Goal: Information Seeking & Learning: Find contact information

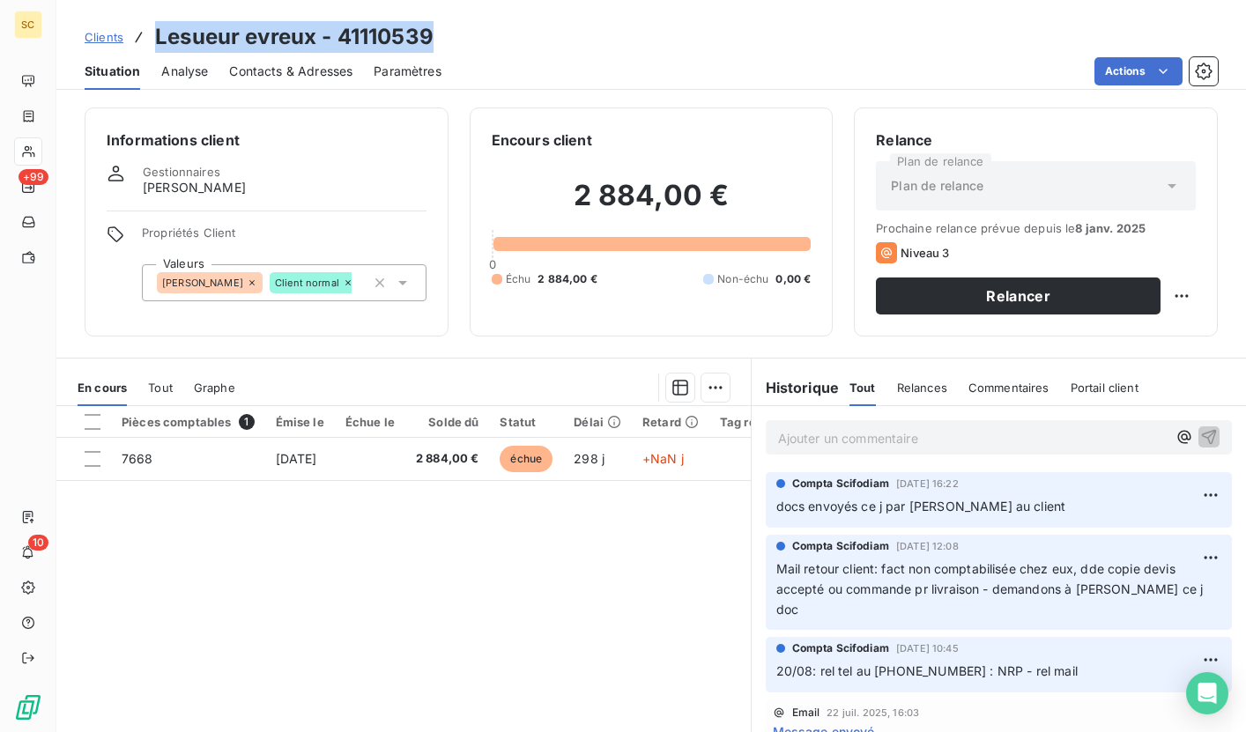
click at [106, 36] on span "Clients" at bounding box center [104, 37] width 39 height 14
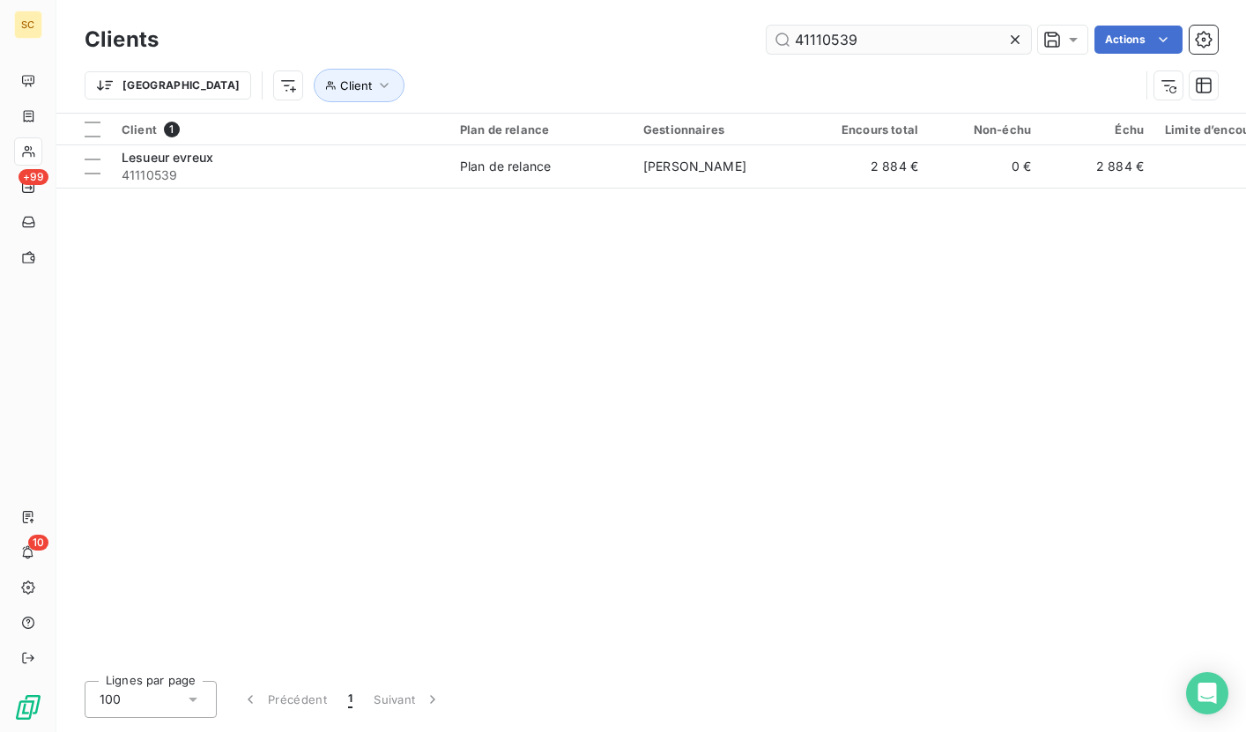
click at [876, 41] on input "41110539" at bounding box center [899, 40] width 264 height 28
type input "41110540"
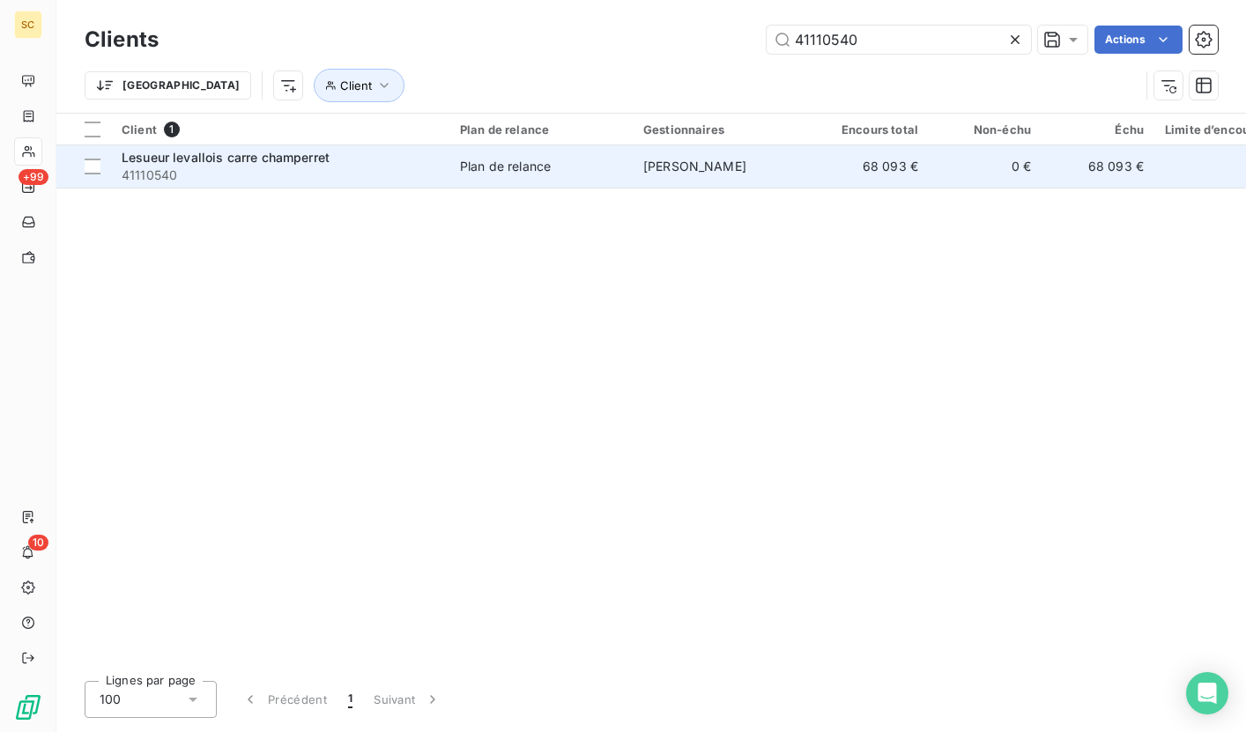
click at [323, 170] on span "41110540" at bounding box center [280, 176] width 317 height 18
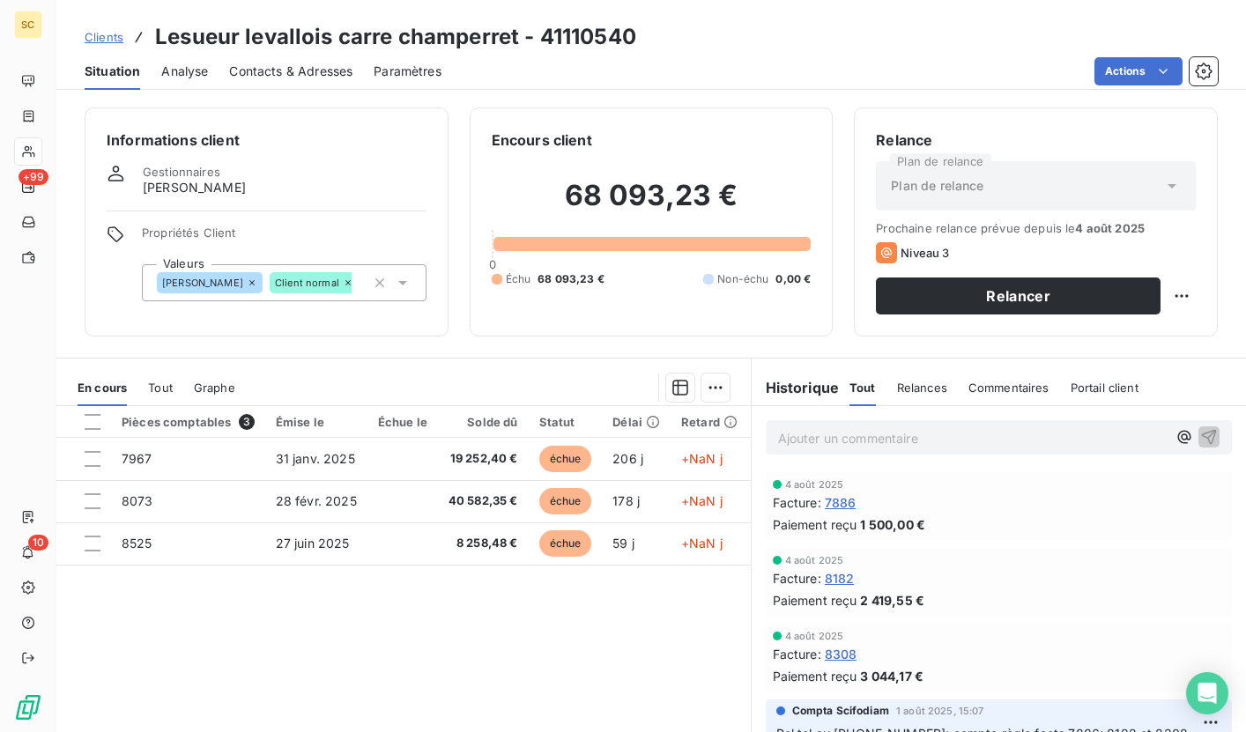
click at [110, 41] on span "Clients" at bounding box center [104, 37] width 39 height 14
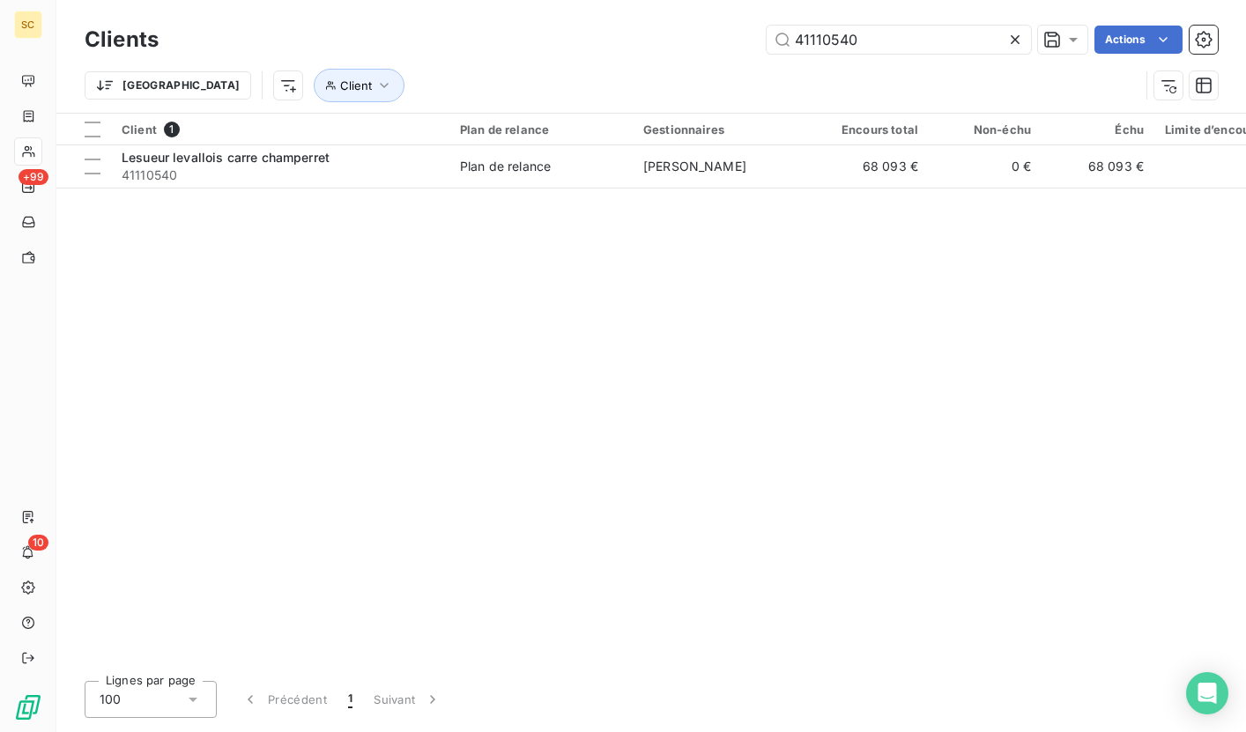
drag, startPoint x: 871, startPoint y: 45, endPoint x: 720, endPoint y: 44, distance: 151.6
click at [720, 44] on div "41110540 Actions" at bounding box center [699, 40] width 1038 height 28
type input "41106730"
click at [463, 190] on div "Client 1 Plan de relance Gestionnaires Encours total Non-échu Échu Limite d’enc…" at bounding box center [650, 390] width 1189 height 553
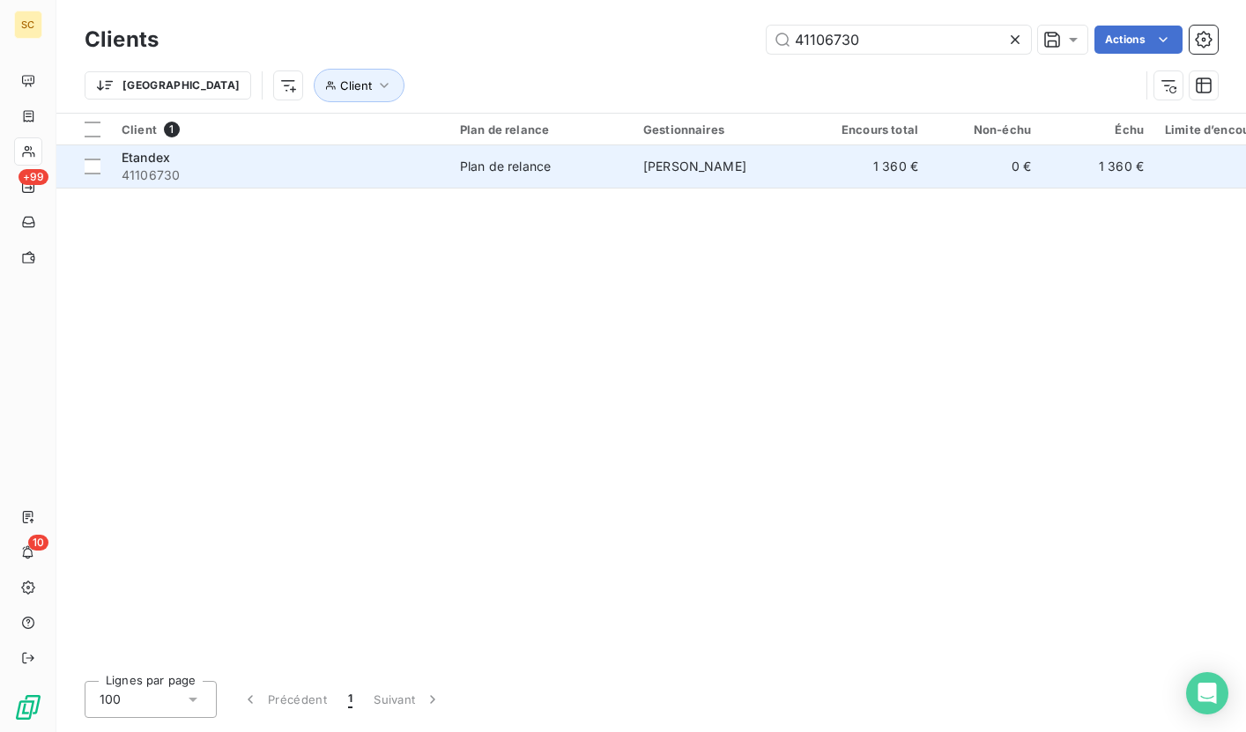
click at [490, 162] on div "Plan de relance" at bounding box center [505, 167] width 91 height 18
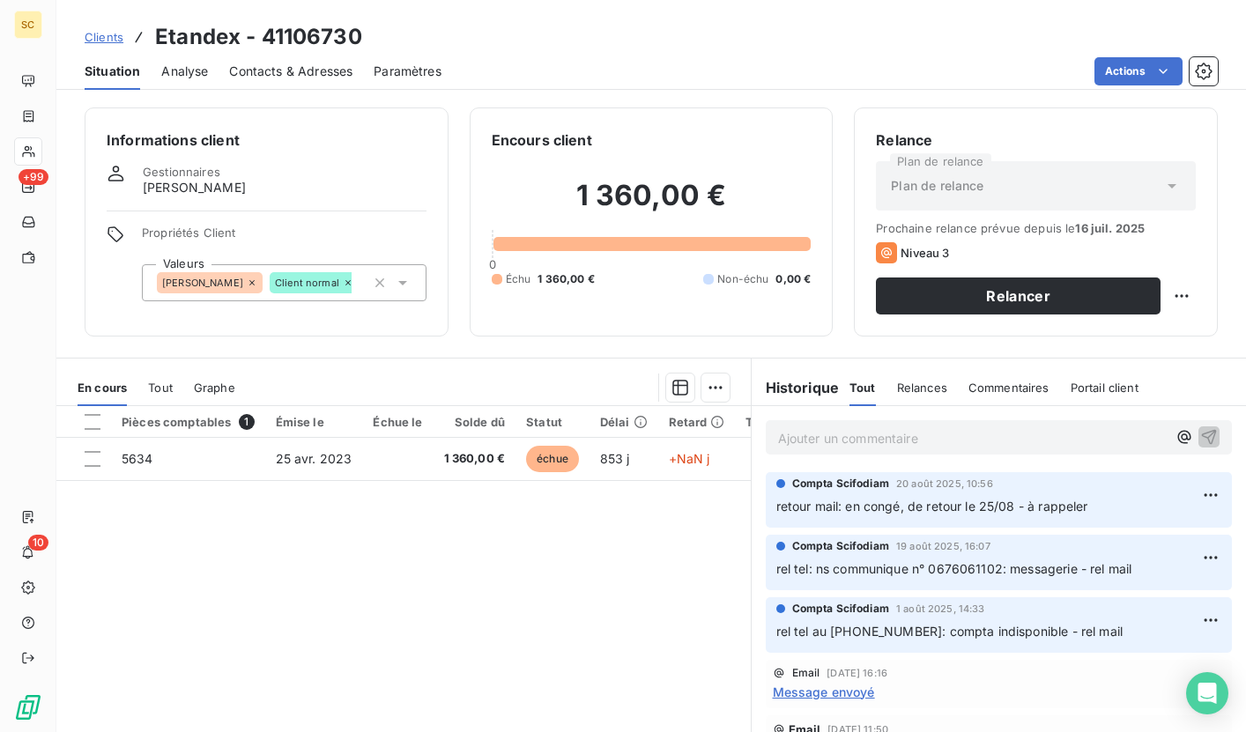
click at [308, 55] on div "Contacts & Adresses" at bounding box center [290, 71] width 123 height 37
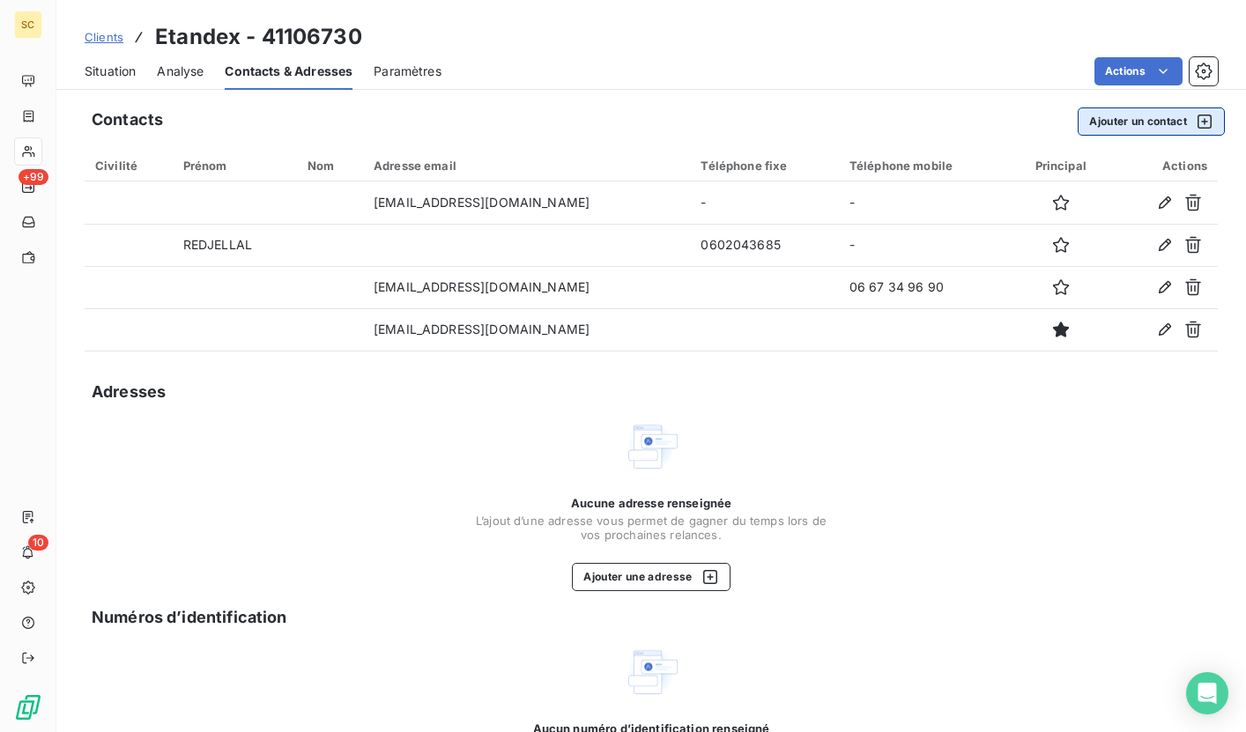
click at [1111, 124] on button "Ajouter un contact" at bounding box center [1151, 121] width 147 height 28
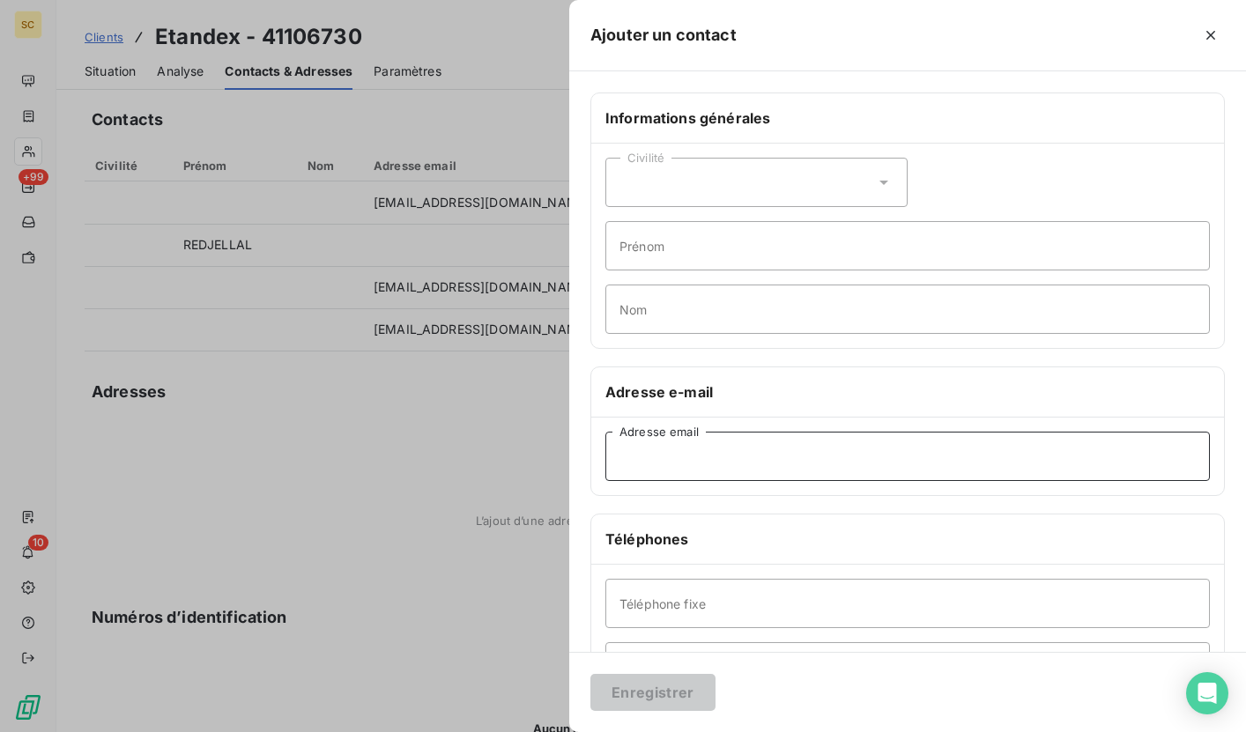
click at [622, 463] on input "Adresse email" at bounding box center [907, 456] width 604 height 49
paste input "[PERSON_NAME][EMAIL_ADDRESS][DOMAIN_NAME]"
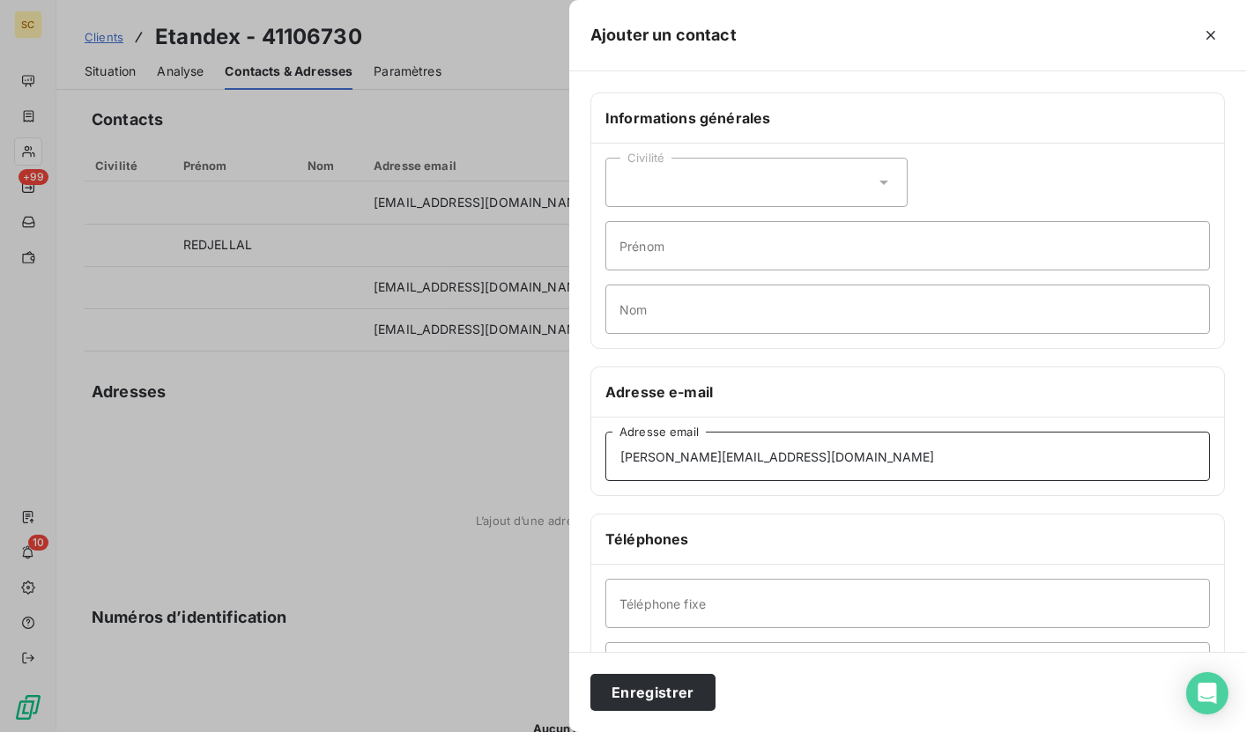
click at [626, 458] on input "[PERSON_NAME][EMAIL_ADDRESS][DOMAIN_NAME]" at bounding box center [907, 456] width 604 height 49
type input "[PERSON_NAME][EMAIL_ADDRESS][DOMAIN_NAME]"
click at [702, 245] on input "Prénom" at bounding box center [907, 245] width 604 height 49
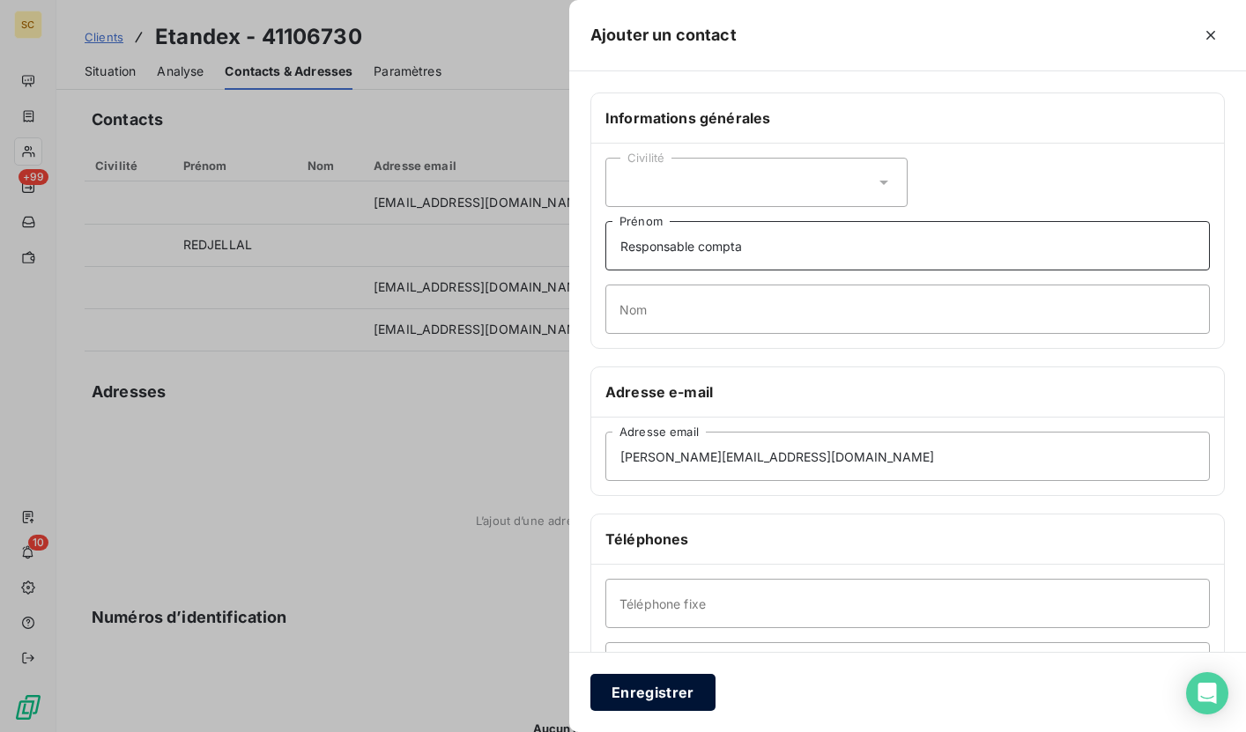
type input "Responsable compta"
click at [659, 687] on button "Enregistrer" at bounding box center [652, 692] width 125 height 37
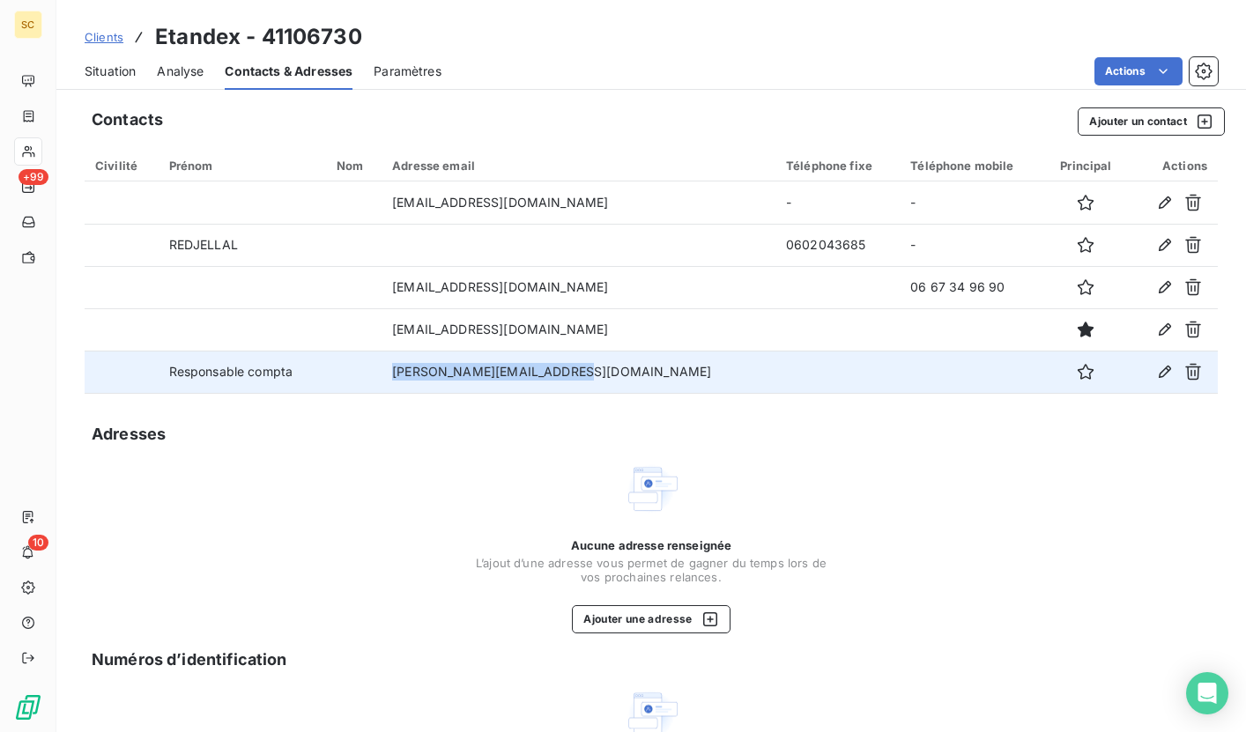
drag, startPoint x: 423, startPoint y: 375, endPoint x: 608, endPoint y: 377, distance: 185.0
click at [608, 377] on td "[PERSON_NAME][EMAIL_ADDRESS][DOMAIN_NAME]" at bounding box center [579, 372] width 394 height 42
copy td "[PERSON_NAME][EMAIL_ADDRESS][DOMAIN_NAME]"
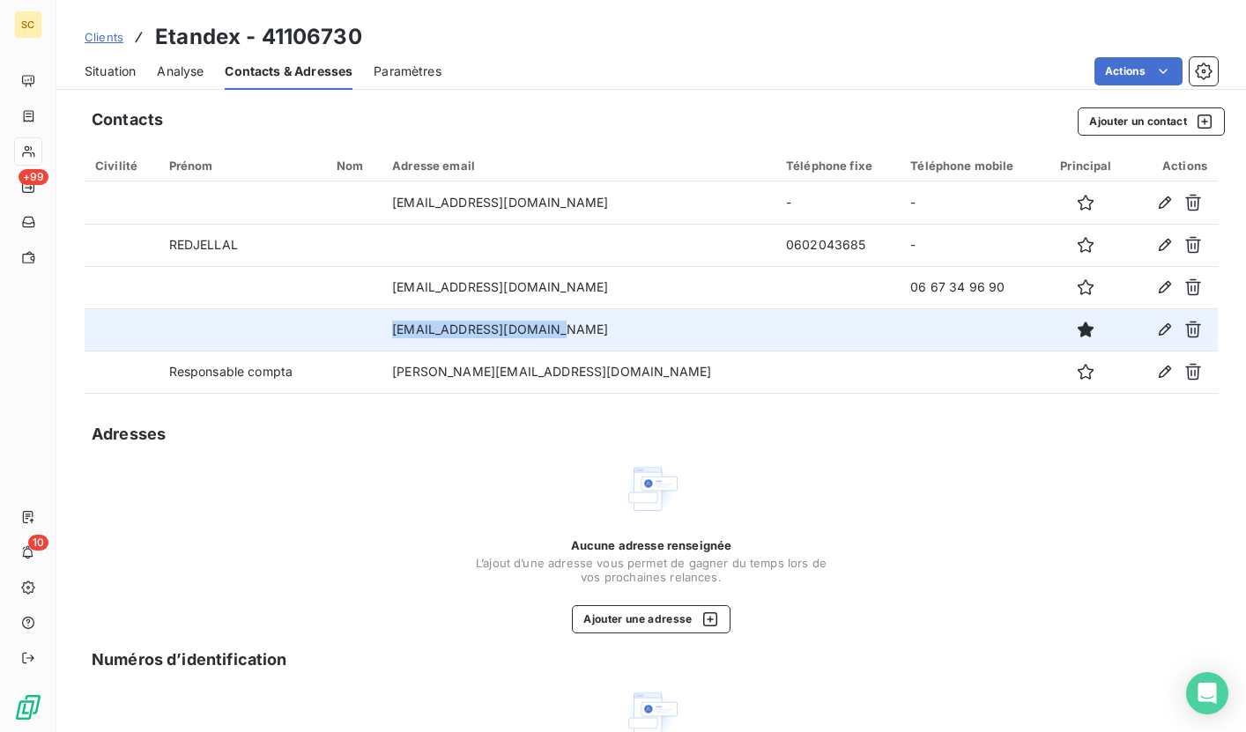
drag, startPoint x: 422, startPoint y: 329, endPoint x: 641, endPoint y: 341, distance: 219.7
click at [641, 341] on td "[EMAIL_ADDRESS][DOMAIN_NAME]" at bounding box center [579, 329] width 394 height 42
copy td "[EMAIL_ADDRESS][DOMAIN_NAME]"
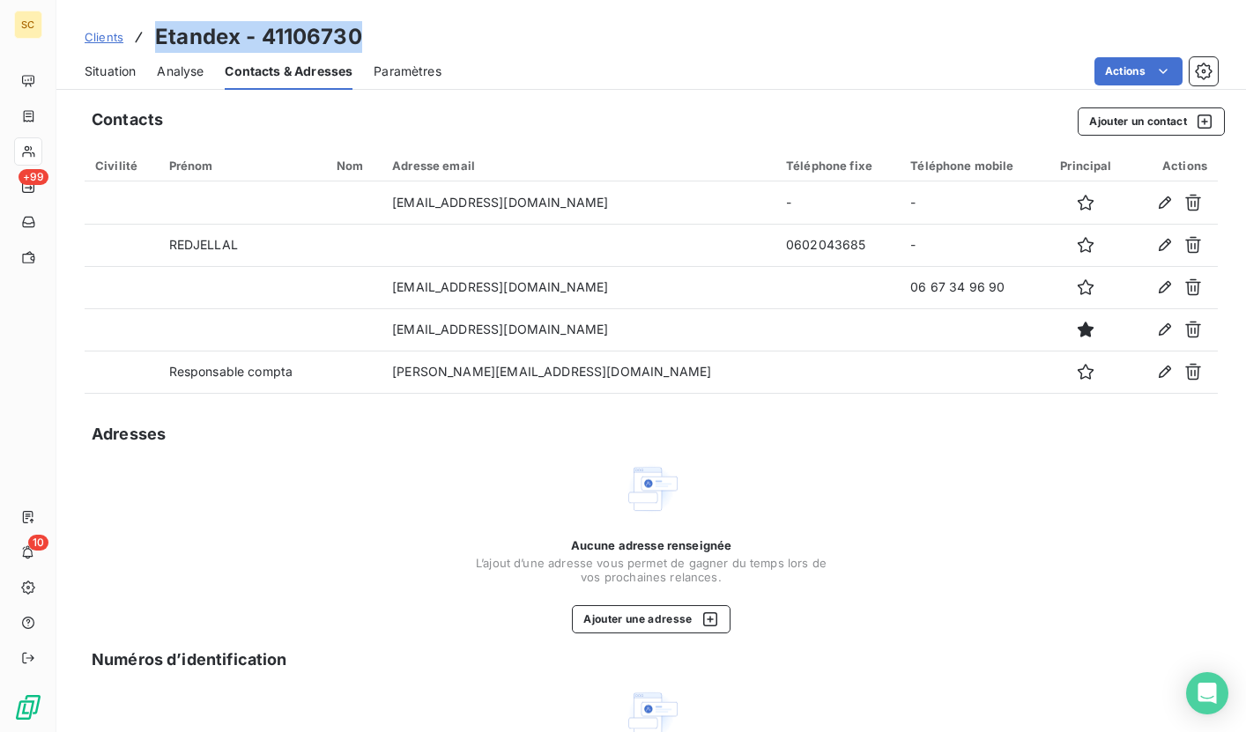
drag, startPoint x: 156, startPoint y: 34, endPoint x: 422, endPoint y: 41, distance: 266.2
click at [422, 41] on div "Clients Etandex - 41106730" at bounding box center [650, 37] width 1189 height 32
copy h3 "Etandex - 41106730"
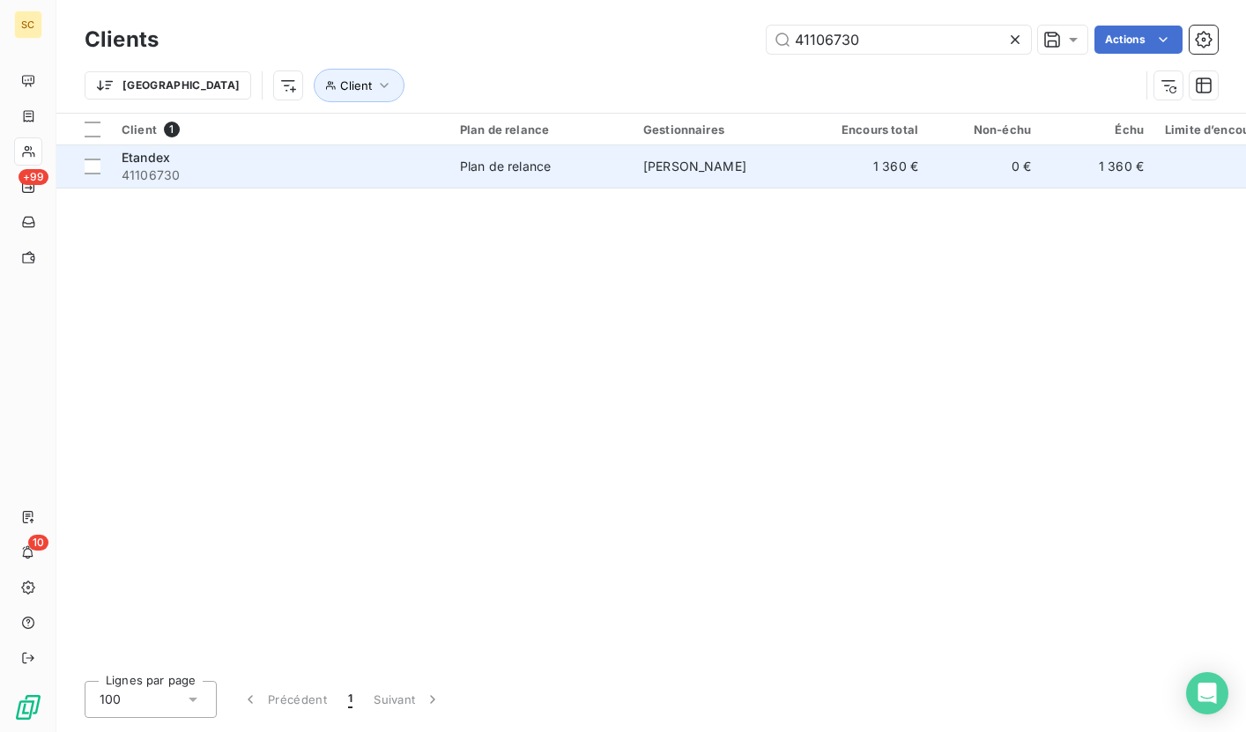
click at [383, 162] on div "Etandex" at bounding box center [280, 158] width 317 height 18
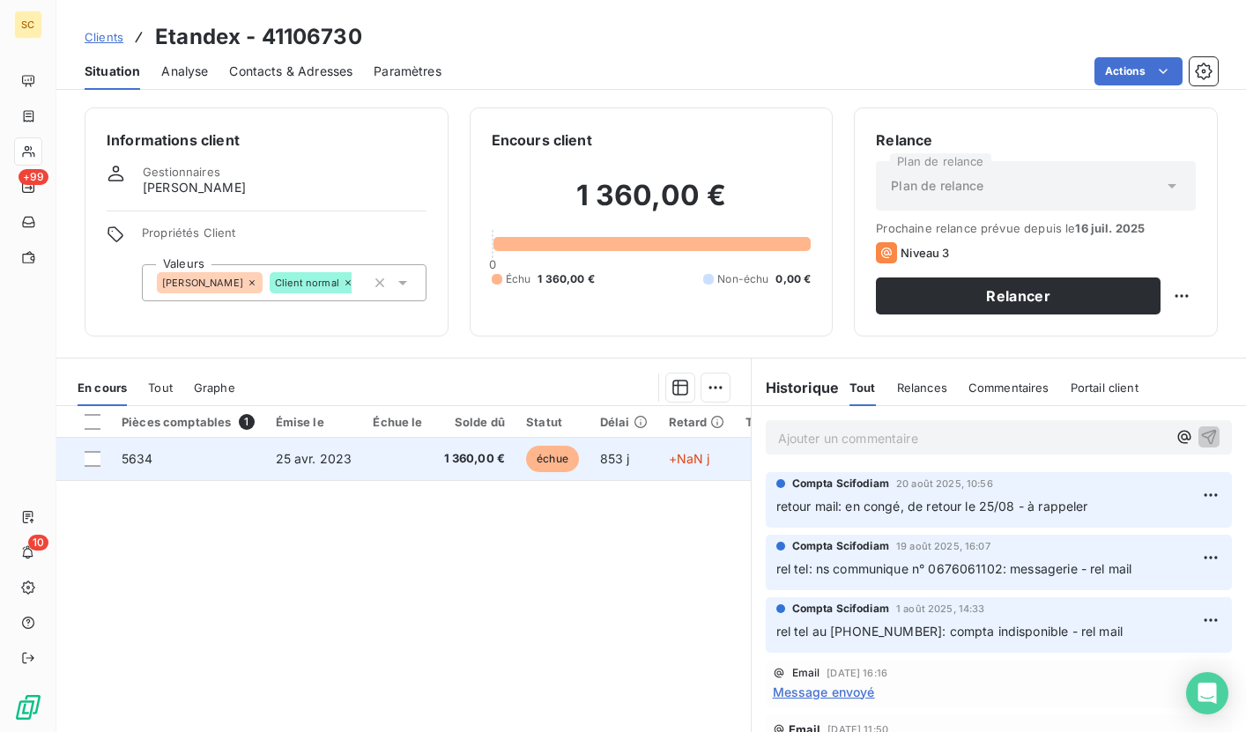
click at [325, 463] on span "25 avr. 2023" at bounding box center [314, 458] width 77 height 15
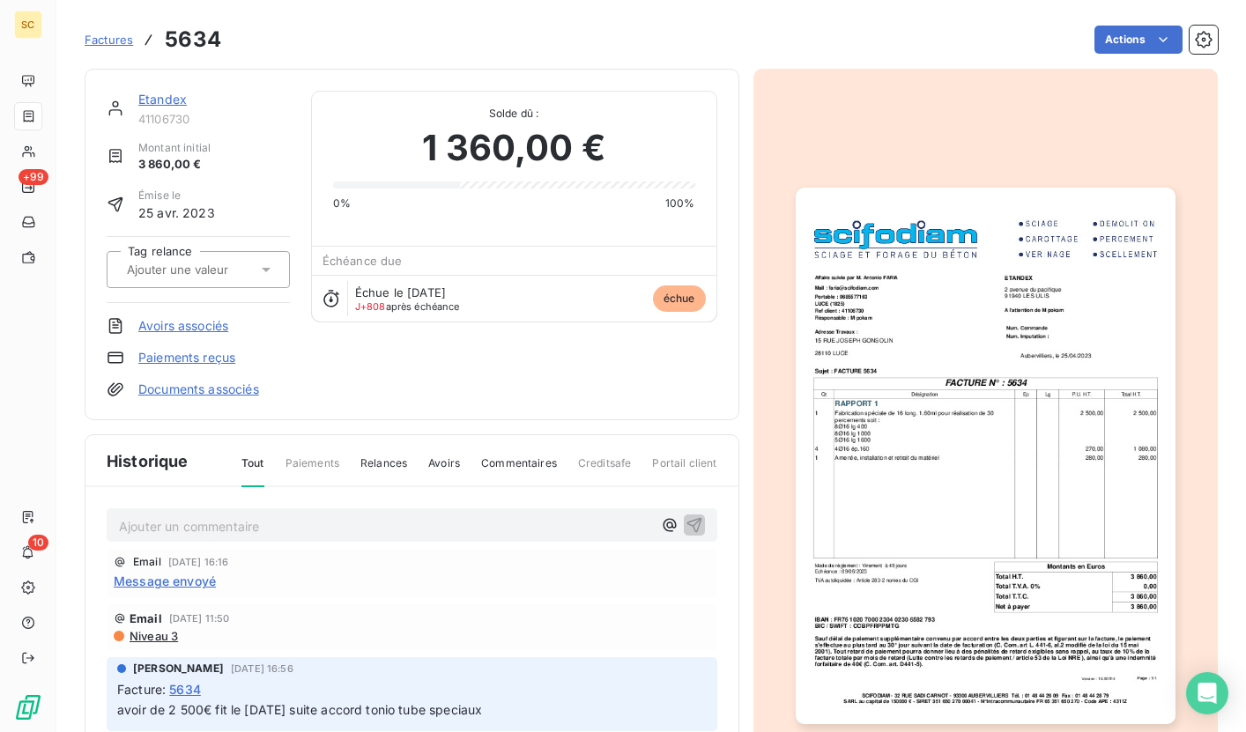
click at [915, 407] on img "button" at bounding box center [986, 456] width 380 height 537
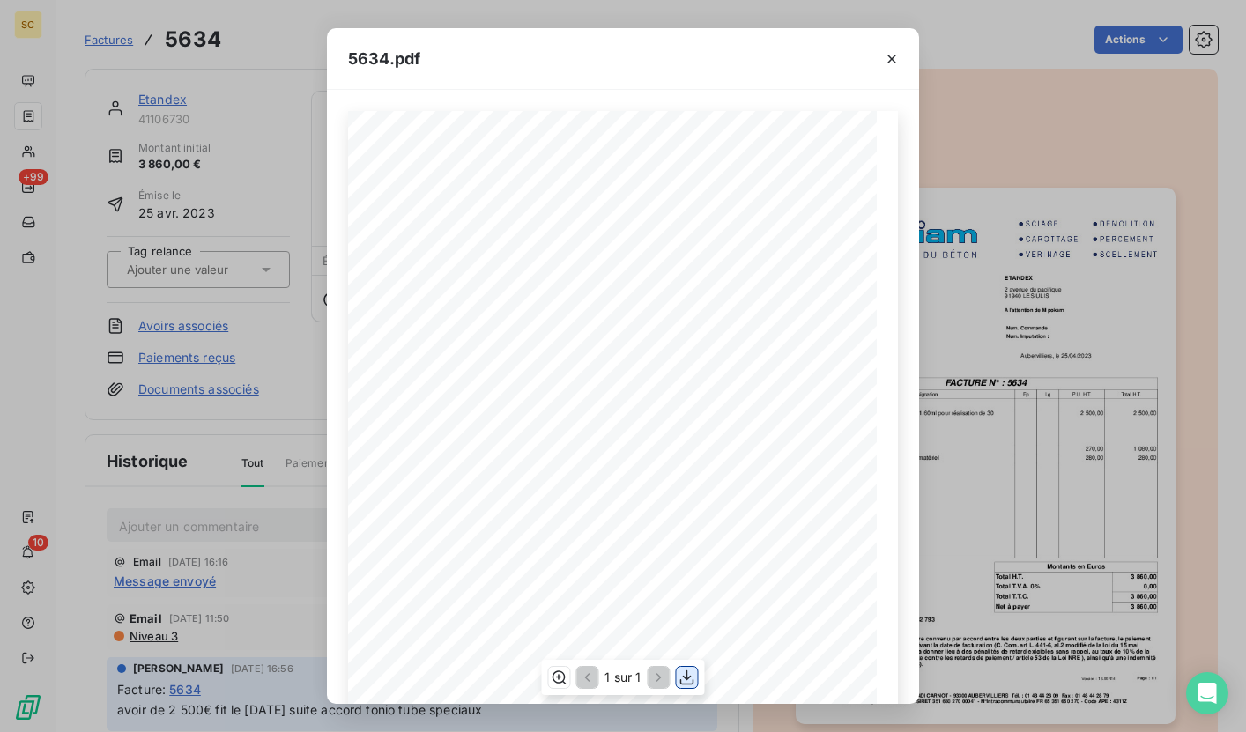
click at [690, 675] on icon "button" at bounding box center [687, 678] width 18 height 18
click at [889, 56] on icon "button" at bounding box center [892, 59] width 18 height 18
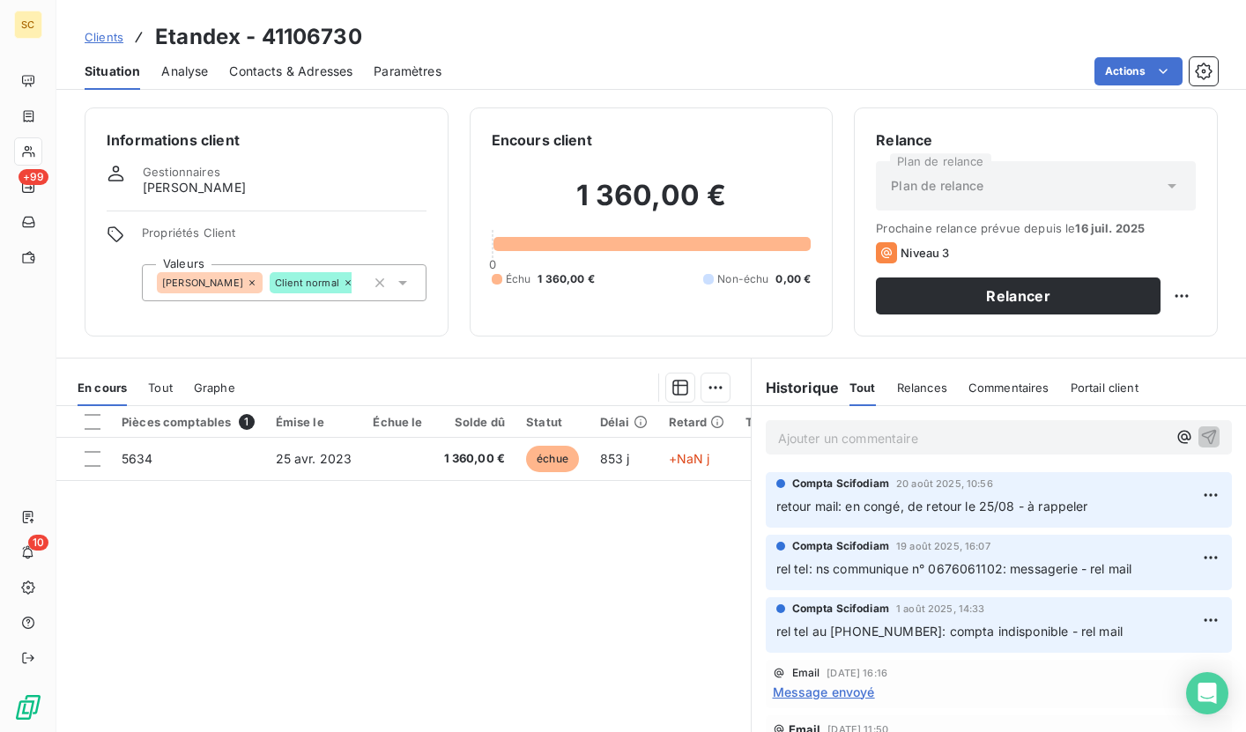
click at [825, 434] on p "Ajouter un commentaire ﻿" at bounding box center [972, 438] width 389 height 22
click at [286, 70] on span "Contacts & Adresses" at bounding box center [290, 72] width 123 height 18
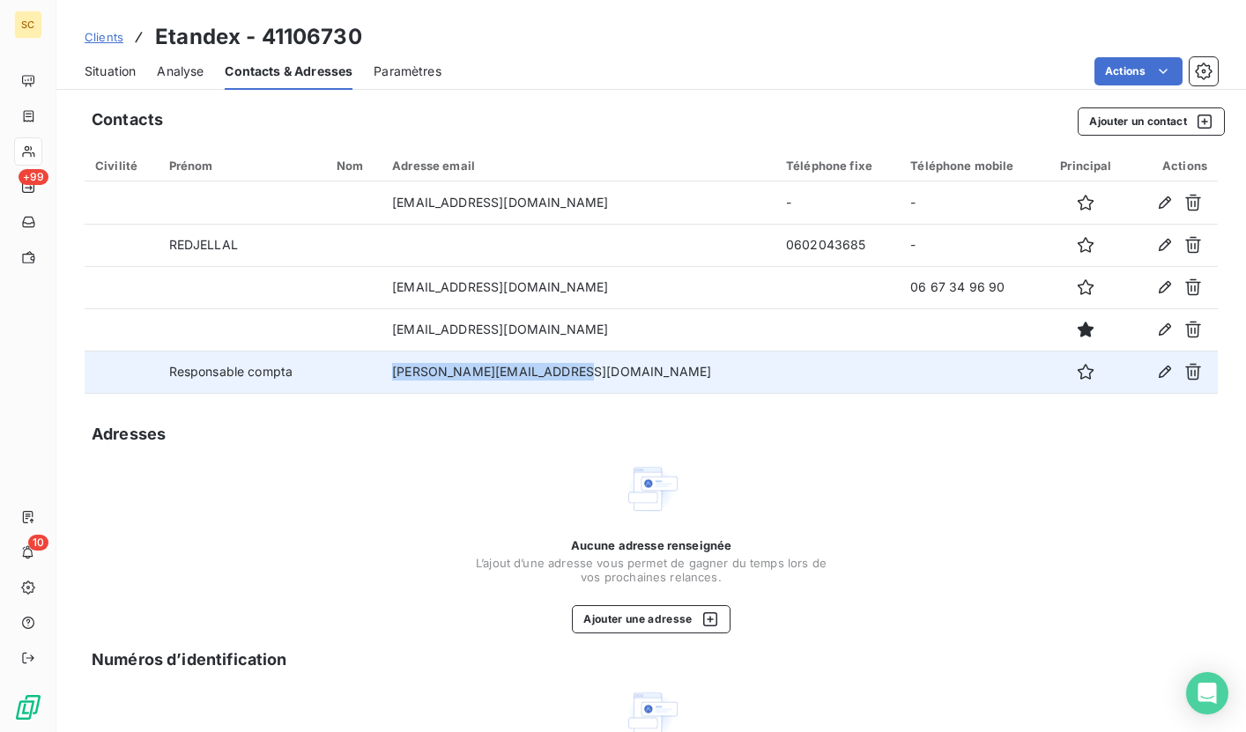
drag, startPoint x: 421, startPoint y: 376, endPoint x: 656, endPoint y: 382, distance: 235.3
click at [656, 382] on td "[PERSON_NAME][EMAIL_ADDRESS][DOMAIN_NAME]" at bounding box center [579, 372] width 394 height 42
copy td "[PERSON_NAME][EMAIL_ADDRESS][DOMAIN_NAME]"
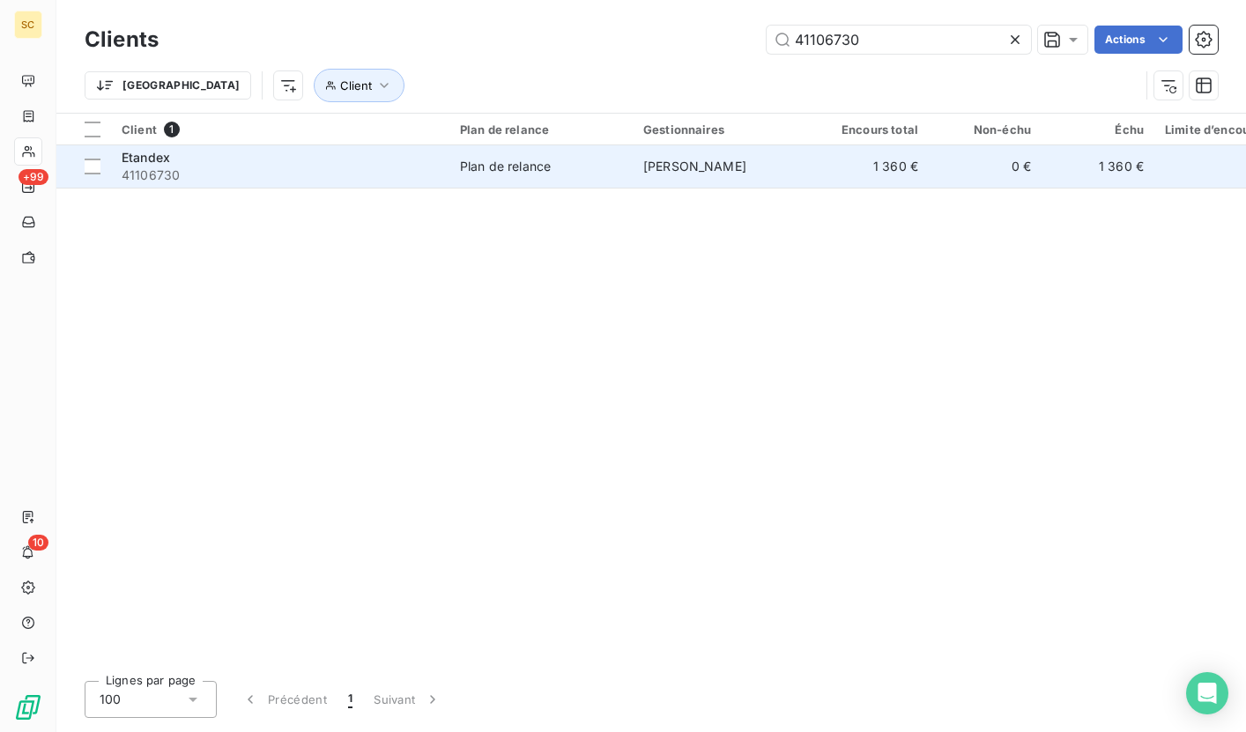
click at [554, 169] on span "Plan de relance" at bounding box center [541, 167] width 162 height 18
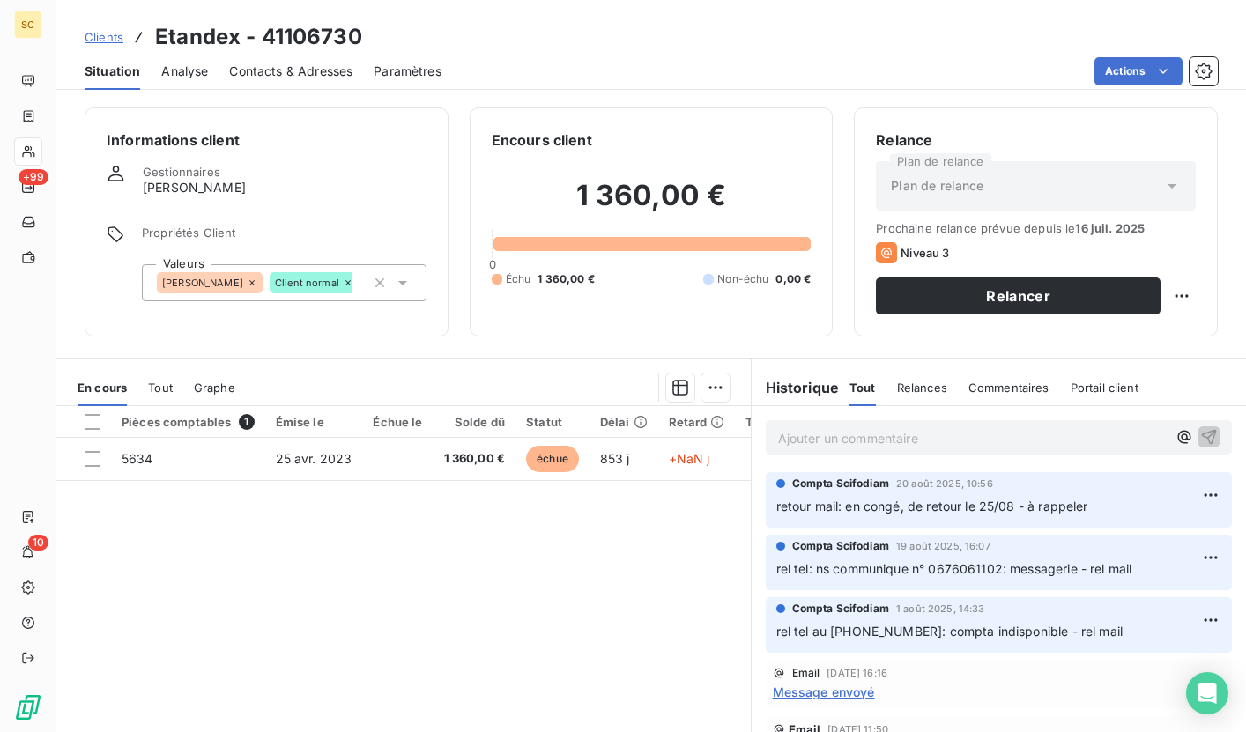
click at [920, 433] on p "Ajouter un commentaire ﻿" at bounding box center [972, 438] width 389 height 22
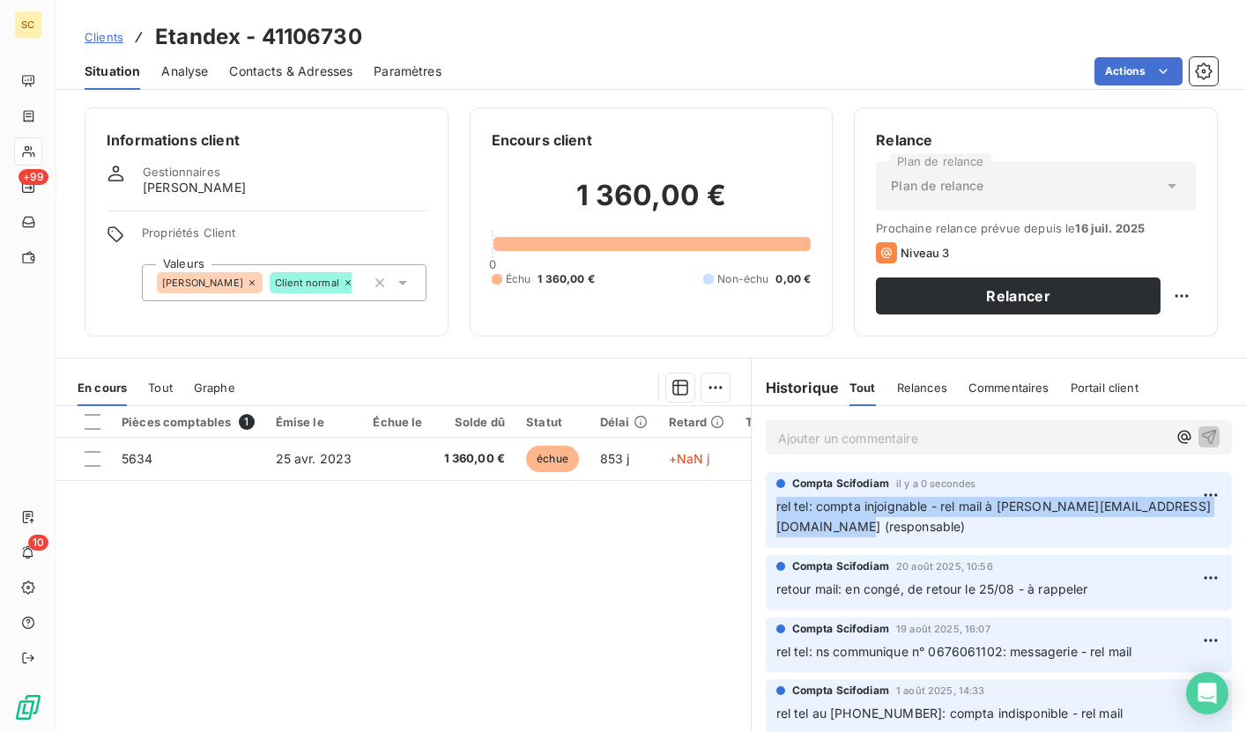
drag, startPoint x: 854, startPoint y: 526, endPoint x: 760, endPoint y: 501, distance: 97.5
click at [766, 501] on div "Compta [PERSON_NAME] il y a 0 secondes rel tel: compta injoignable - rel mail à…" at bounding box center [999, 510] width 467 height 76
copy span "rel tel: compta injoignable - rel mail à [PERSON_NAME][EMAIL_ADDRESS][DOMAIN_NA…"
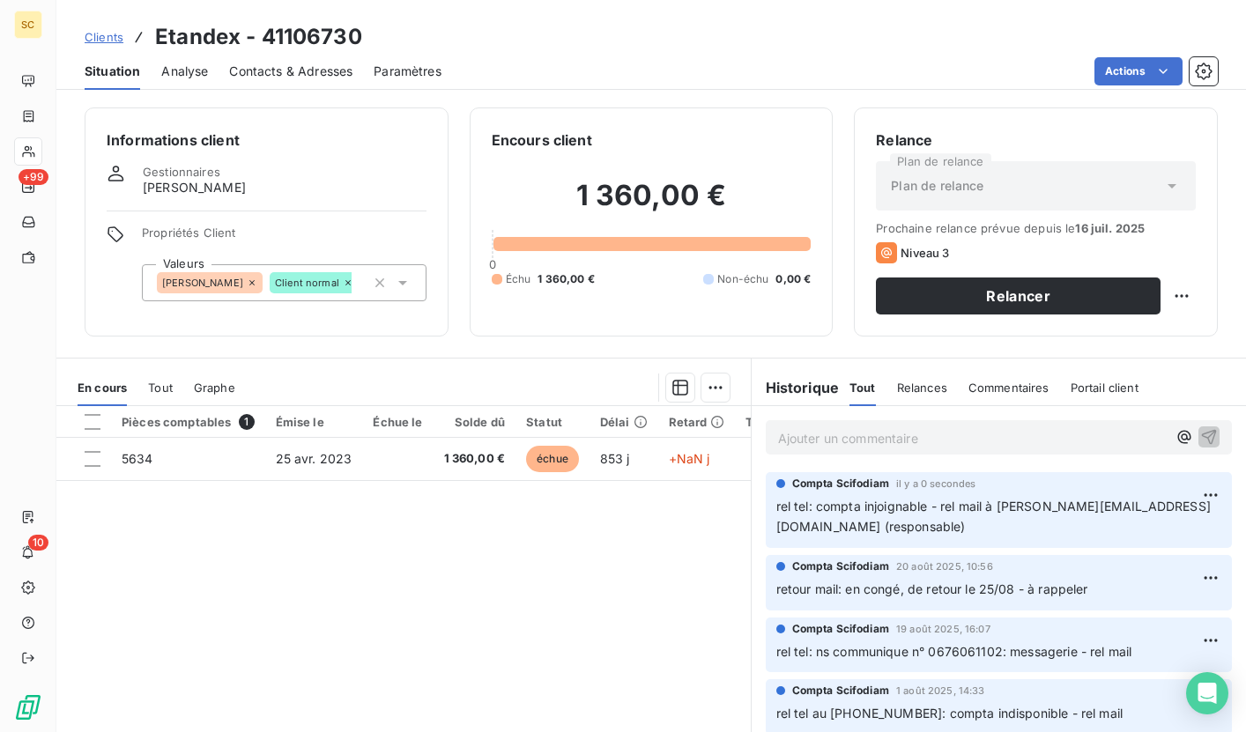
click at [530, 530] on div "Pièces comptables 1 Émise le Échue le Solde dû Statut Délai Retard Tag relance …" at bounding box center [403, 575] width 694 height 339
click at [107, 34] on span "Clients" at bounding box center [104, 37] width 39 height 14
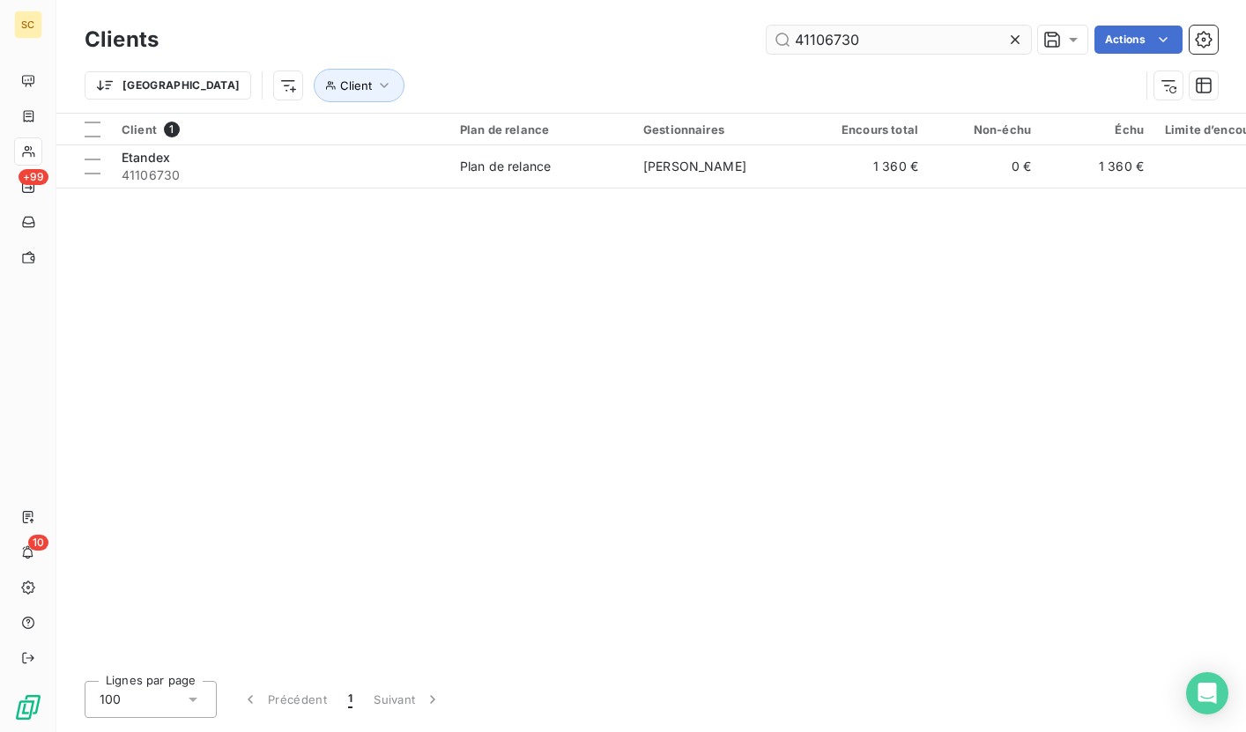
click at [894, 31] on input "41106730" at bounding box center [899, 40] width 264 height 28
drag, startPoint x: 883, startPoint y: 44, endPoint x: 745, endPoint y: 42, distance: 138.3
click at [745, 42] on div "41106730 Actions" at bounding box center [699, 40] width 1038 height 28
drag, startPoint x: 886, startPoint y: 36, endPoint x: 720, endPoint y: 39, distance: 165.7
click at [720, 39] on div "41110540 Actions" at bounding box center [699, 40] width 1038 height 28
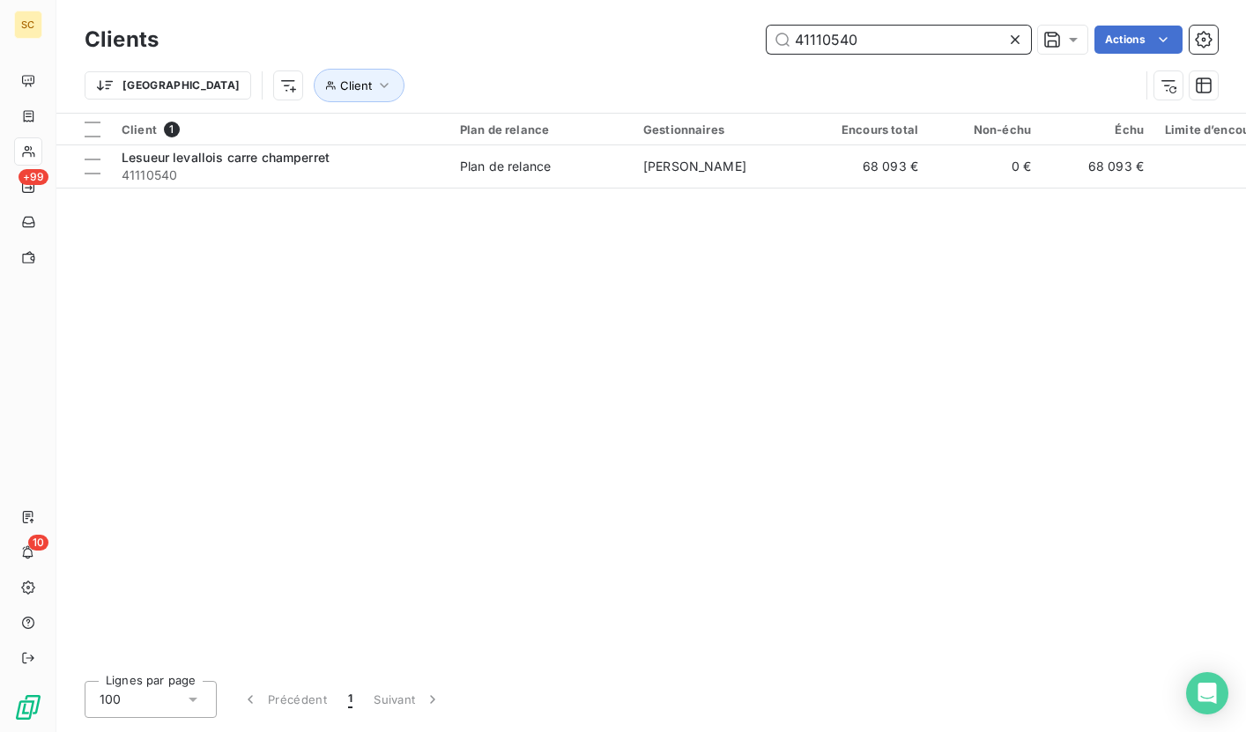
paste input "08079"
type input "41108079"
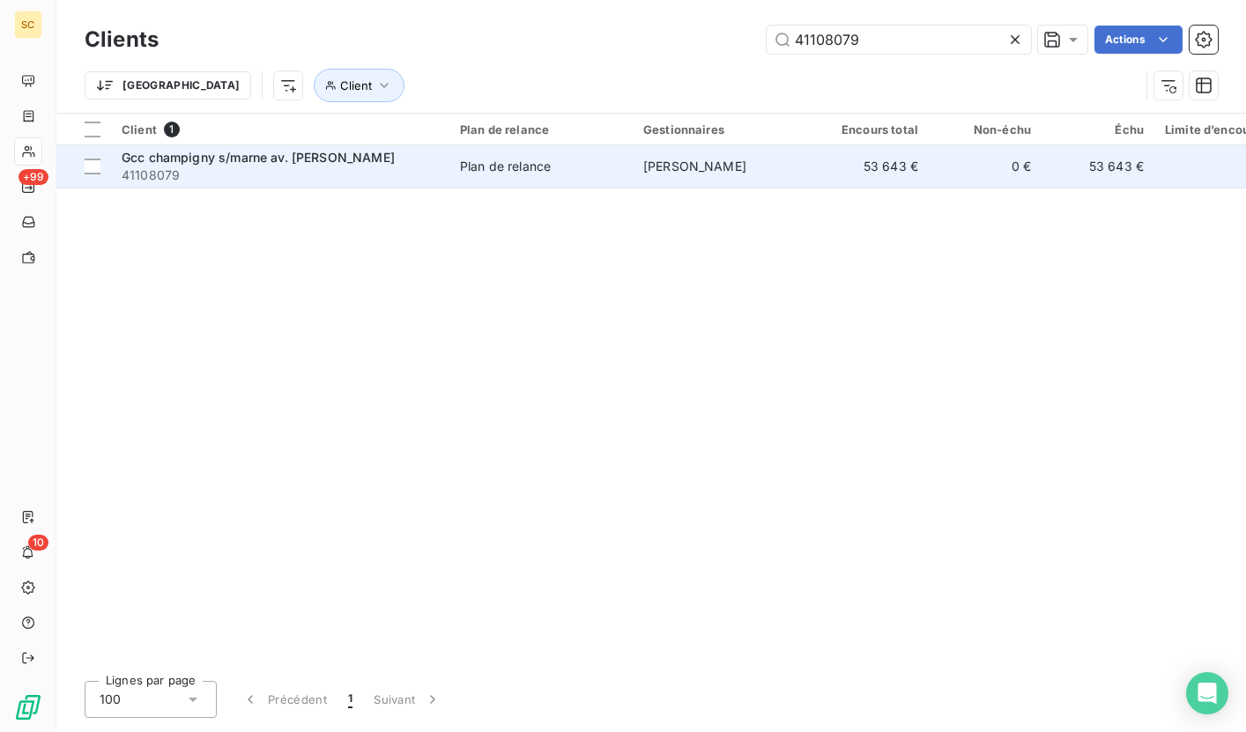
click at [339, 178] on span "41108079" at bounding box center [280, 176] width 317 height 18
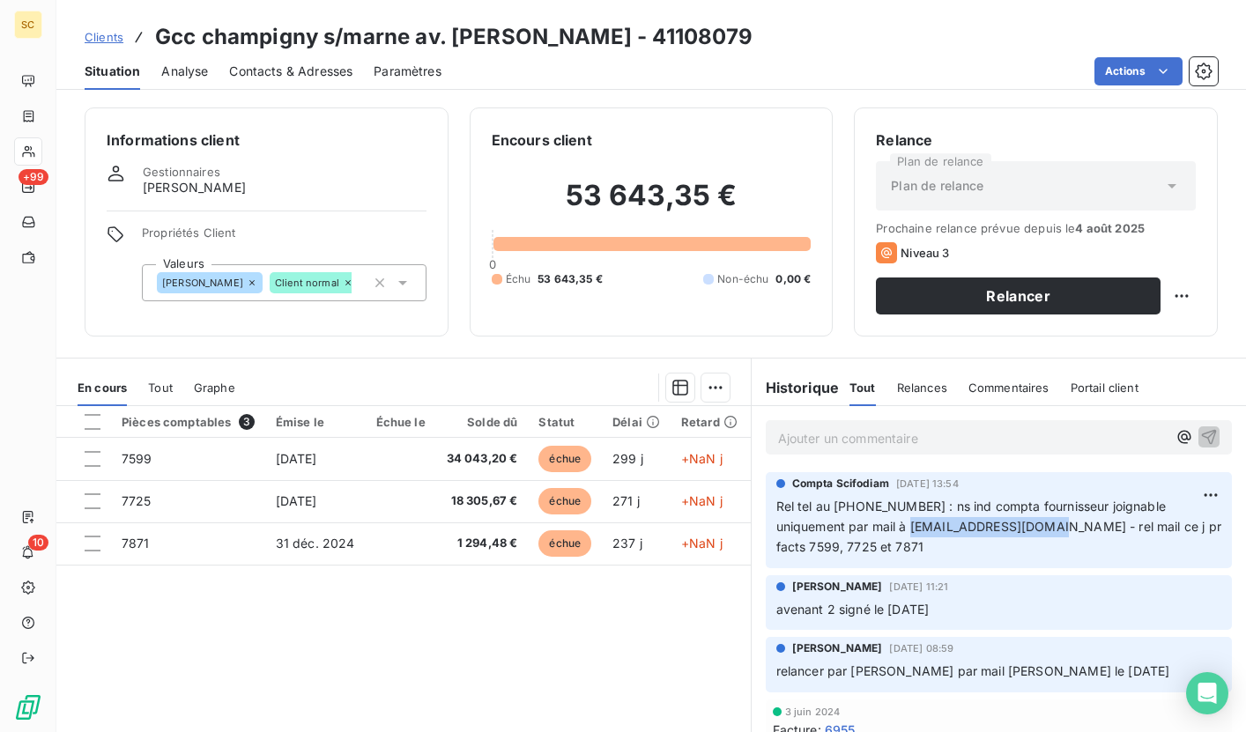
drag, startPoint x: 906, startPoint y: 529, endPoint x: 1033, endPoint y: 532, distance: 126.9
click at [1033, 532] on span "Rel tel au [PHONE_NUMBER] : ns ind compta fournisseur joignable uniquement par …" at bounding box center [1000, 527] width 449 height 56
copy span "[EMAIL_ADDRESS][DOMAIN_NAME]"
click at [111, 38] on span "Clients" at bounding box center [104, 37] width 39 height 14
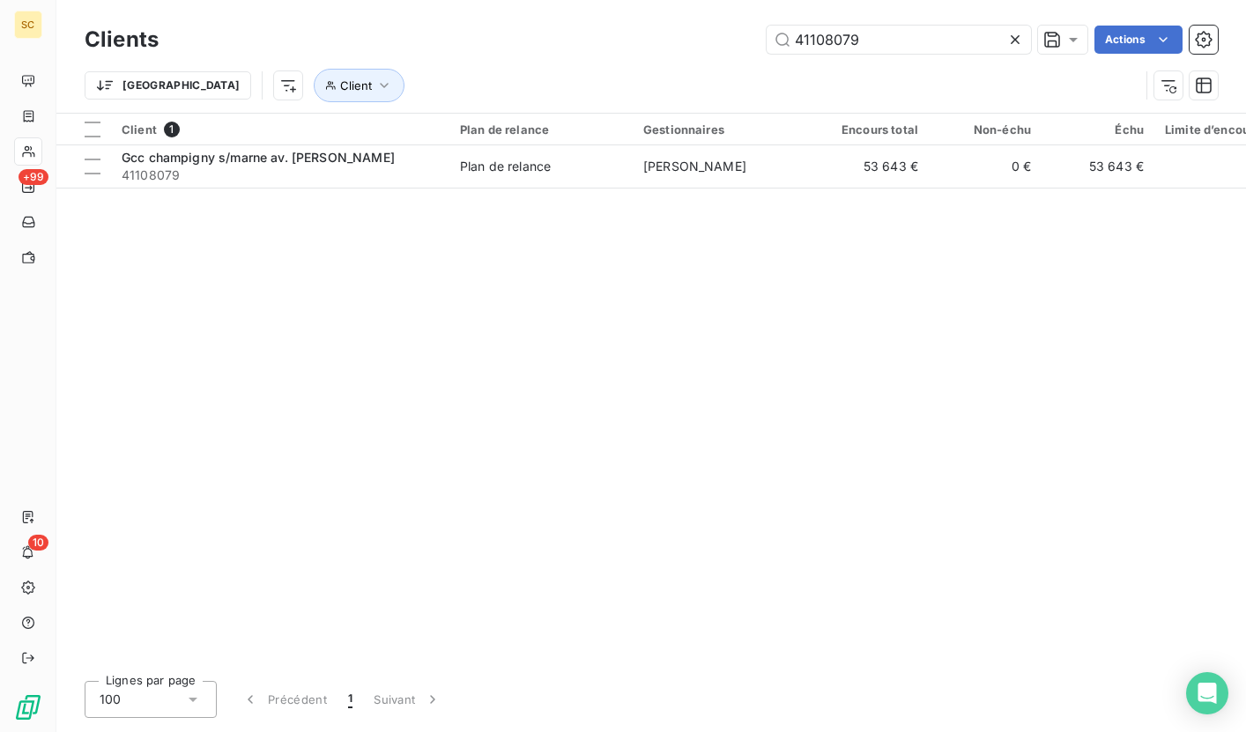
drag, startPoint x: 872, startPoint y: 39, endPoint x: 701, endPoint y: 22, distance: 171.8
click at [701, 22] on div "Clients 41108079 Actions" at bounding box center [651, 39] width 1133 height 37
type input "41117008"
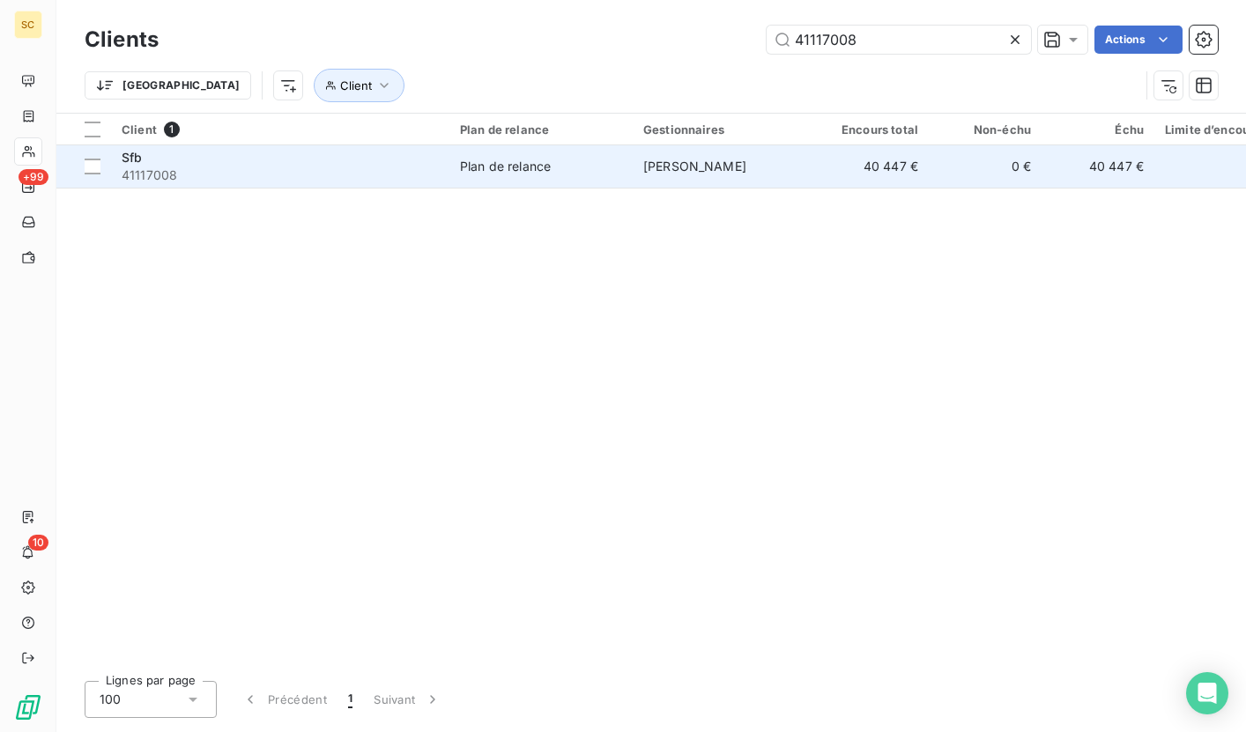
click at [381, 174] on span "41117008" at bounding box center [280, 176] width 317 height 18
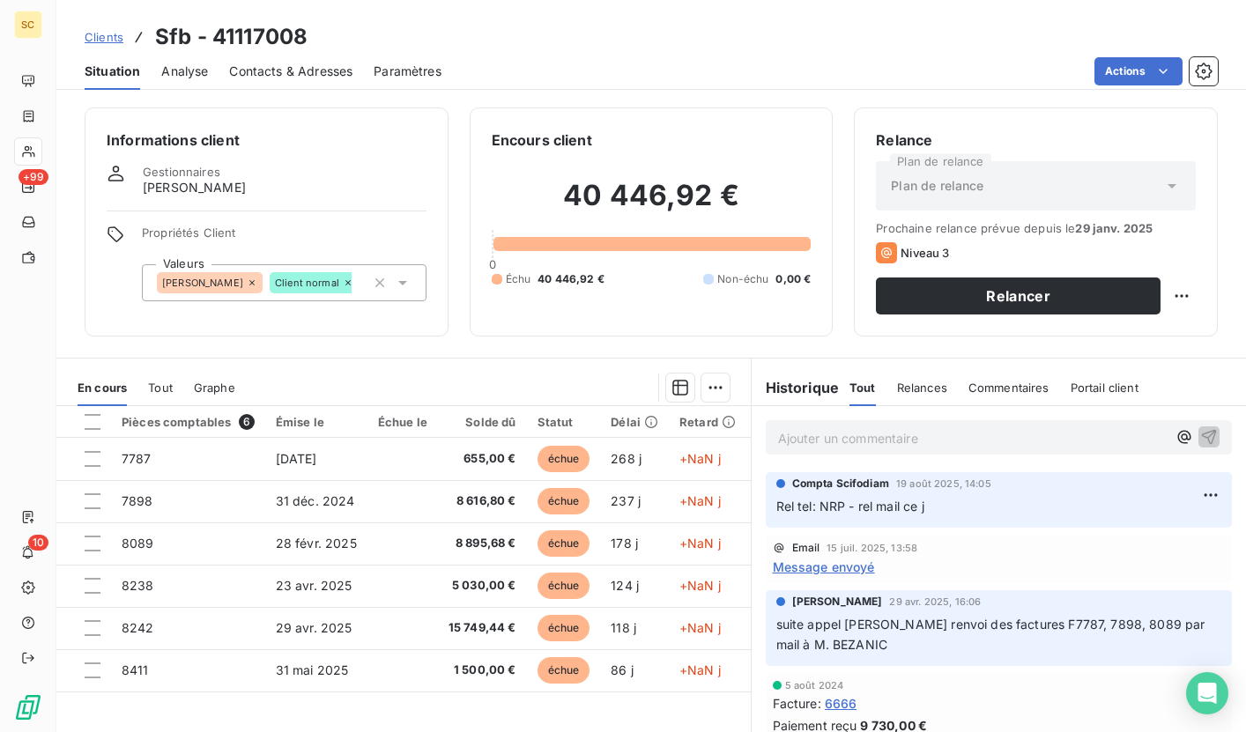
click at [297, 78] on span "Contacts & Adresses" at bounding box center [290, 72] width 123 height 18
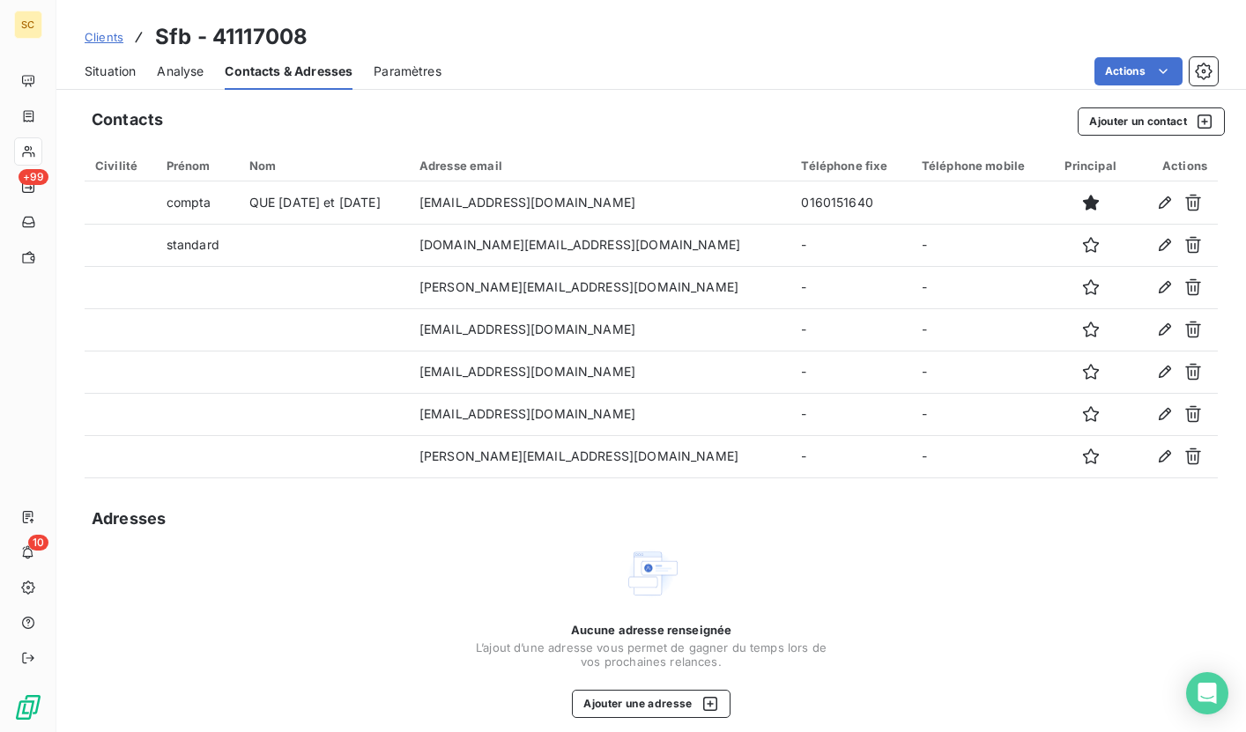
click at [115, 35] on span "Clients" at bounding box center [104, 37] width 39 height 14
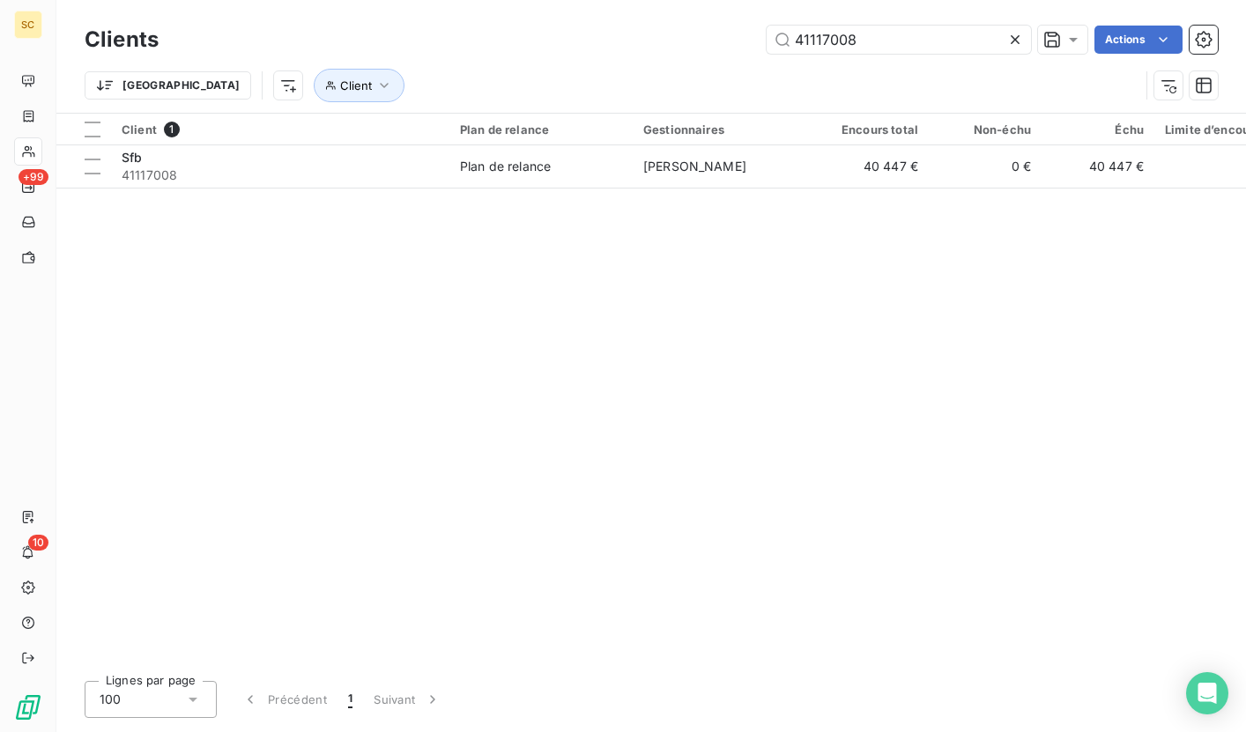
drag, startPoint x: 873, startPoint y: 31, endPoint x: 713, endPoint y: 19, distance: 160.8
click at [713, 19] on div "Clients 41117008 Actions Trier Client" at bounding box center [650, 56] width 1189 height 113
drag, startPoint x: 869, startPoint y: 41, endPoint x: 737, endPoint y: 40, distance: 131.3
click at [737, 40] on div "41117008 Actions" at bounding box center [699, 40] width 1038 height 28
type input "41115110"
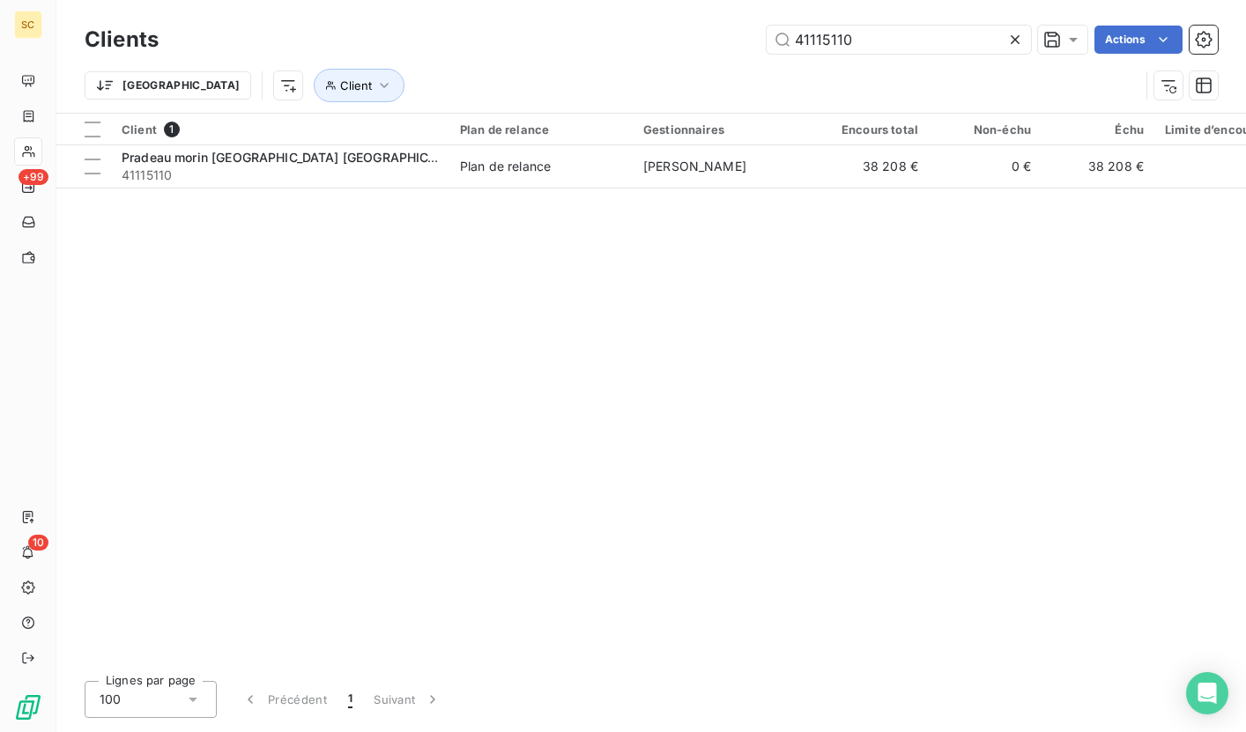
click at [367, 191] on div "Client 1 Plan de relance Gestionnaires Encours total Non-échu Échu Limite d’enc…" at bounding box center [650, 390] width 1189 height 553
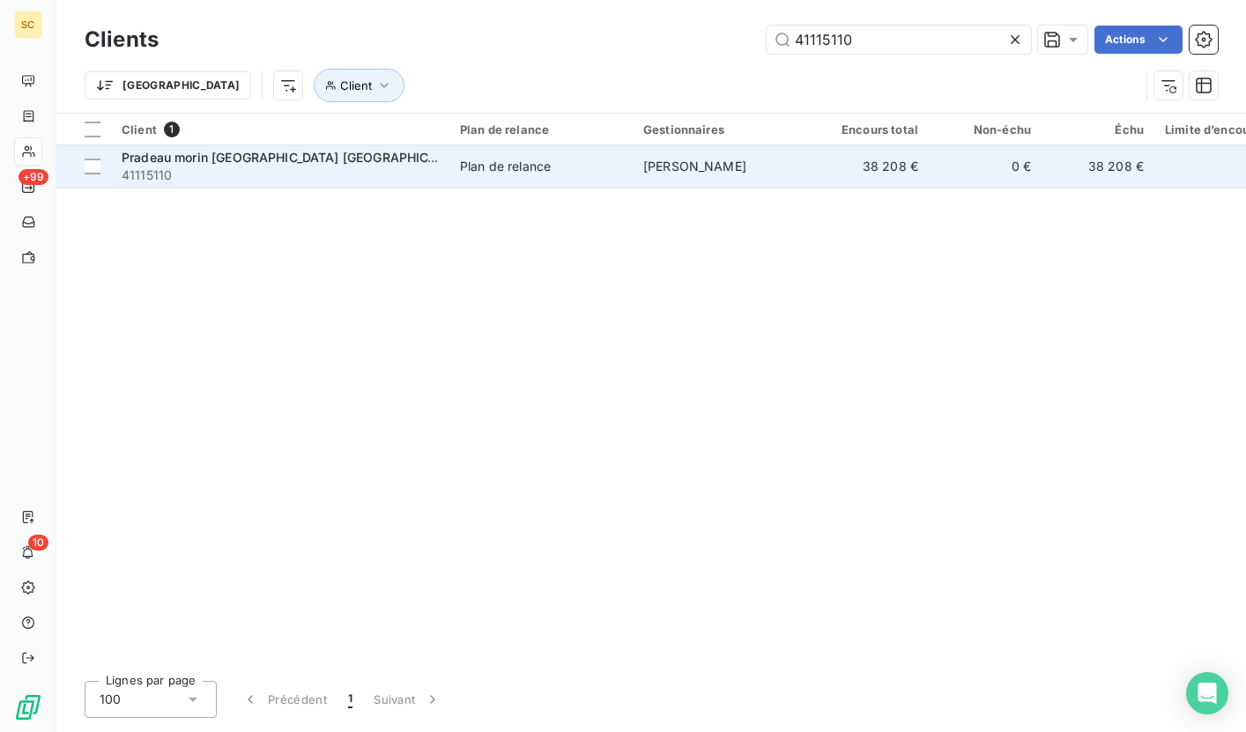
click at [389, 167] on span "41115110" at bounding box center [280, 176] width 317 height 18
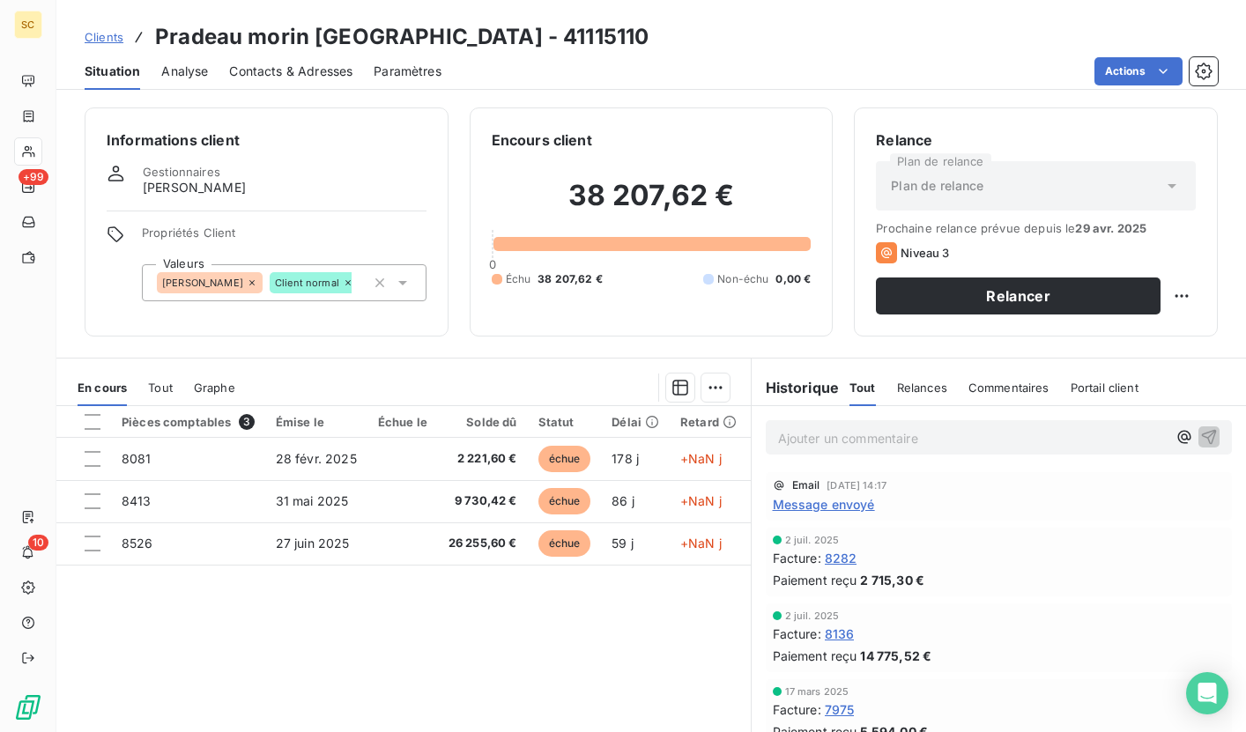
click at [300, 76] on span "Contacts & Adresses" at bounding box center [290, 72] width 123 height 18
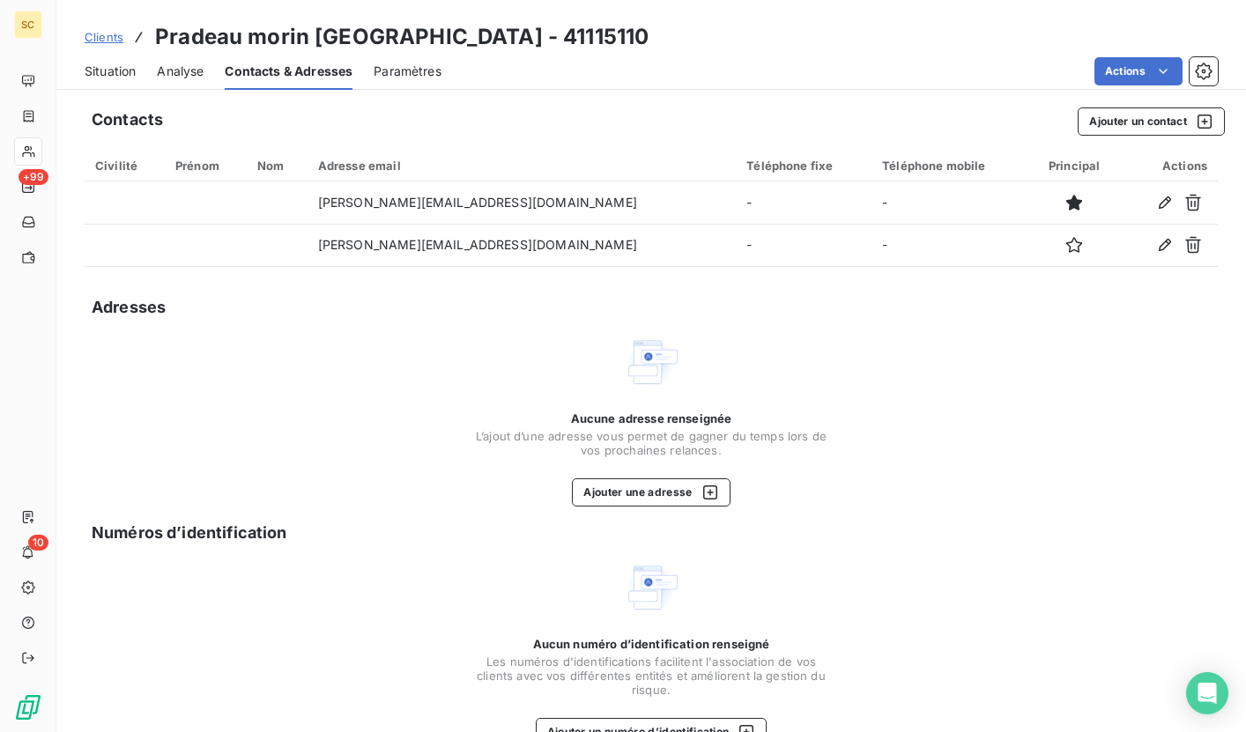
click at [112, 67] on span "Situation" at bounding box center [110, 72] width 51 height 18
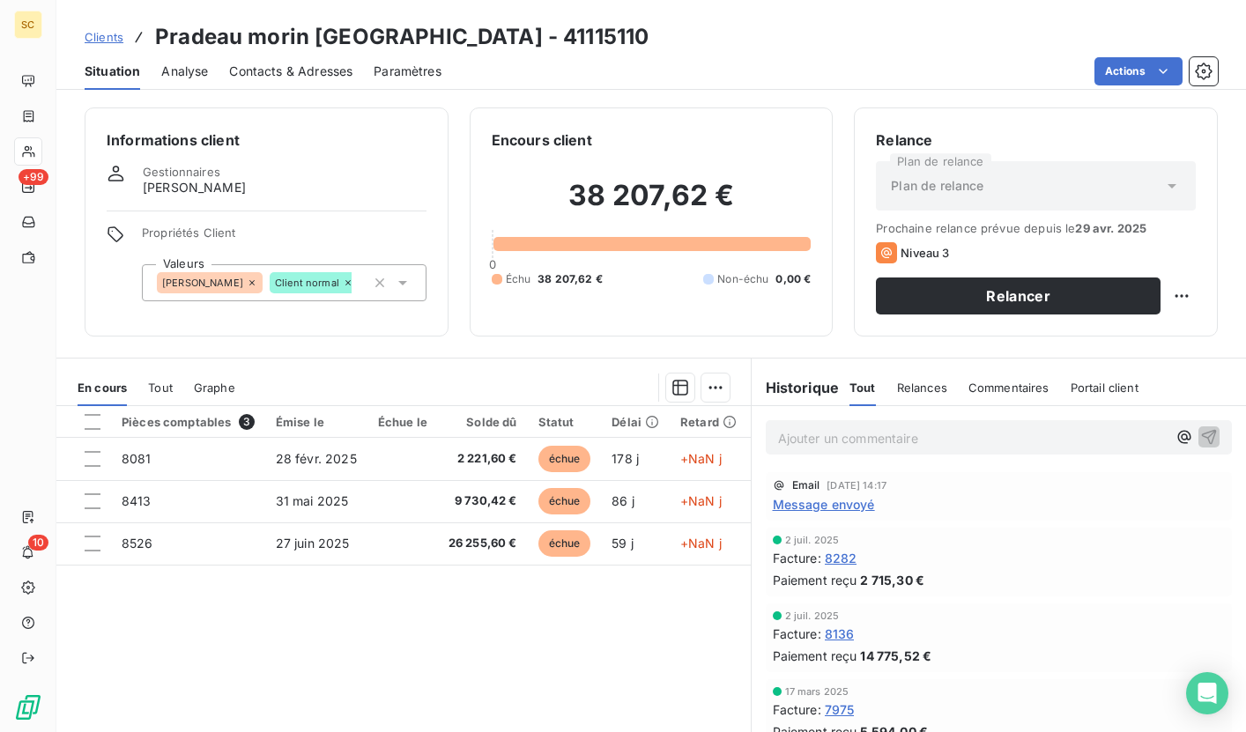
click at [117, 41] on span "Clients" at bounding box center [104, 37] width 39 height 14
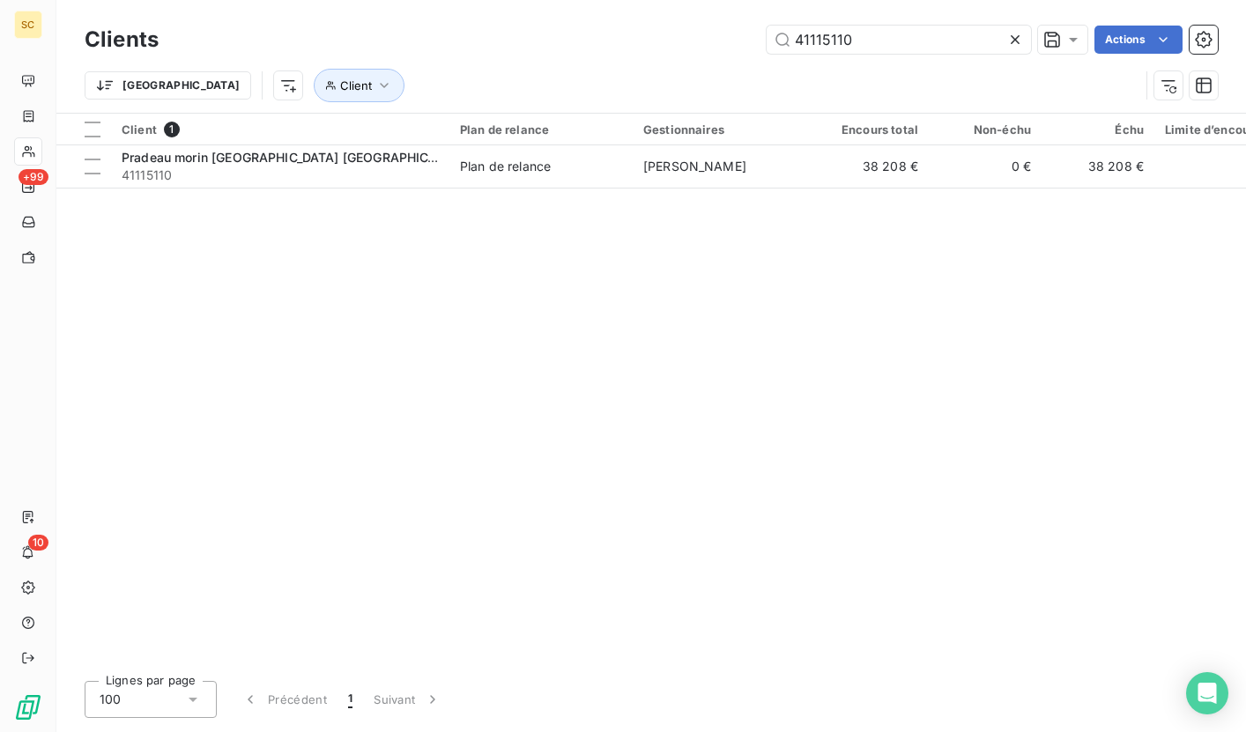
drag, startPoint x: 911, startPoint y: 47, endPoint x: 683, endPoint y: 44, distance: 228.2
click at [683, 44] on div "41115110 Actions" at bounding box center [699, 40] width 1038 height 28
type input "41106039"
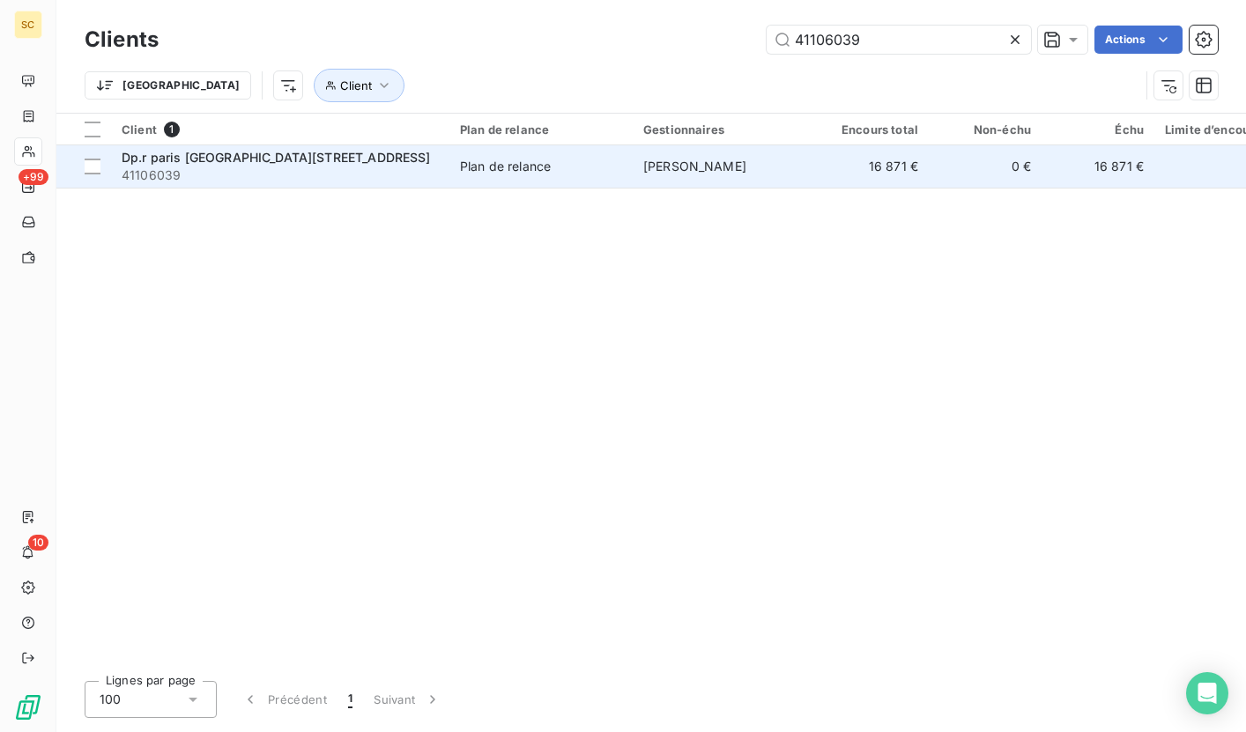
click at [485, 171] on div "Plan de relance" at bounding box center [505, 167] width 91 height 18
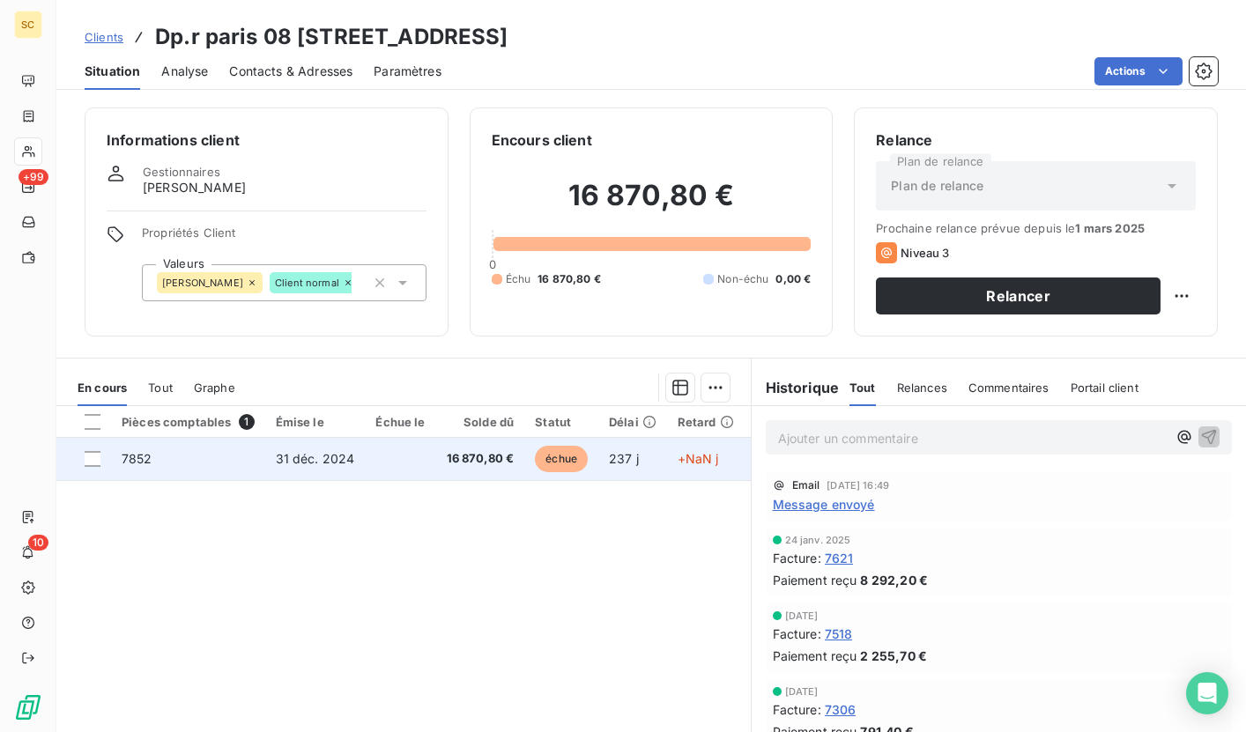
click at [333, 453] on span "31 déc. 2024" at bounding box center [315, 458] width 79 height 15
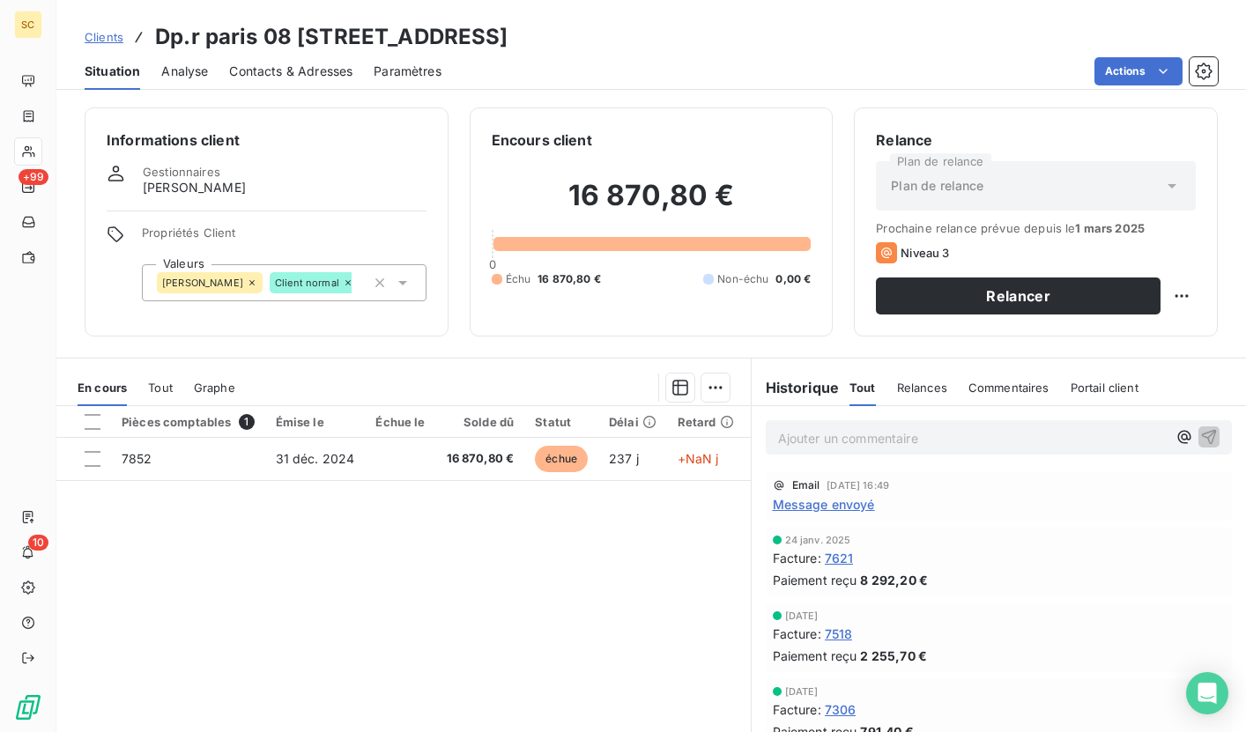
click at [284, 70] on span "Contacts & Adresses" at bounding box center [290, 72] width 123 height 18
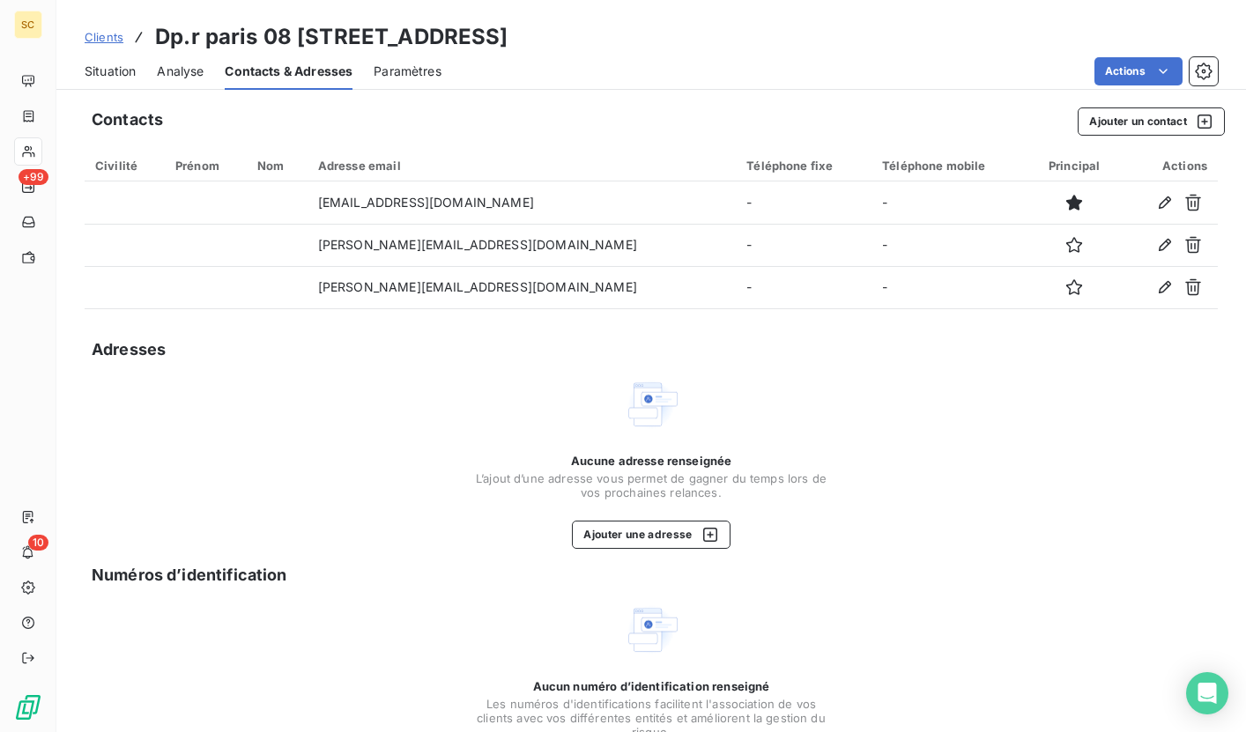
click at [106, 39] on span "Clients" at bounding box center [104, 37] width 39 height 14
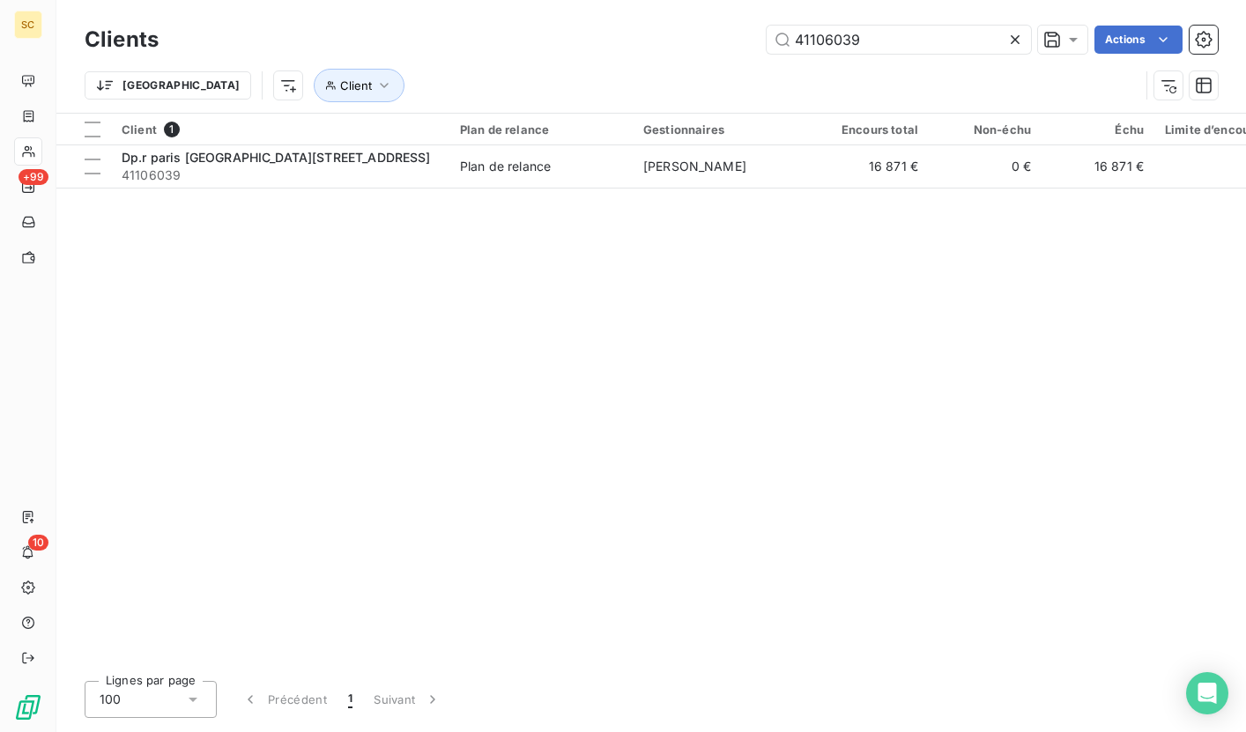
drag, startPoint x: 880, startPoint y: 38, endPoint x: 644, endPoint y: 26, distance: 236.4
click at [644, 26] on div "41106039 Actions" at bounding box center [699, 40] width 1038 height 28
type input "41117024"
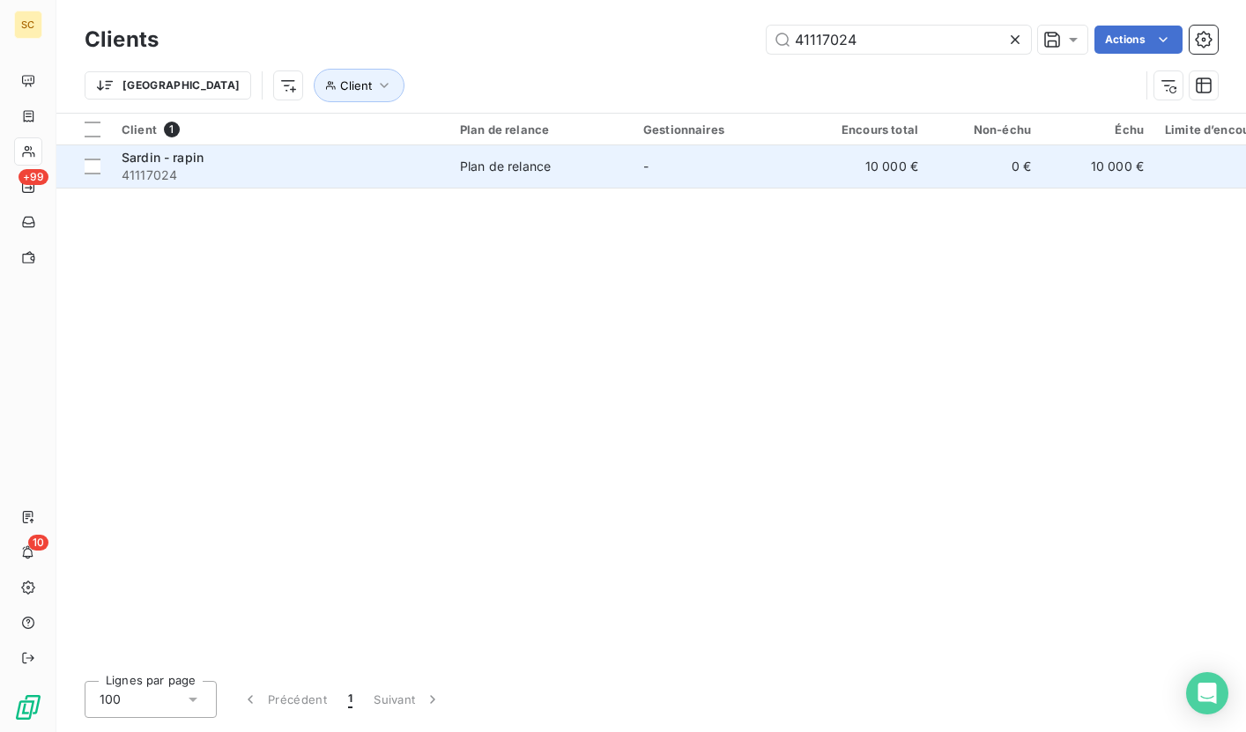
click at [503, 169] on div "Plan de relance" at bounding box center [505, 167] width 91 height 18
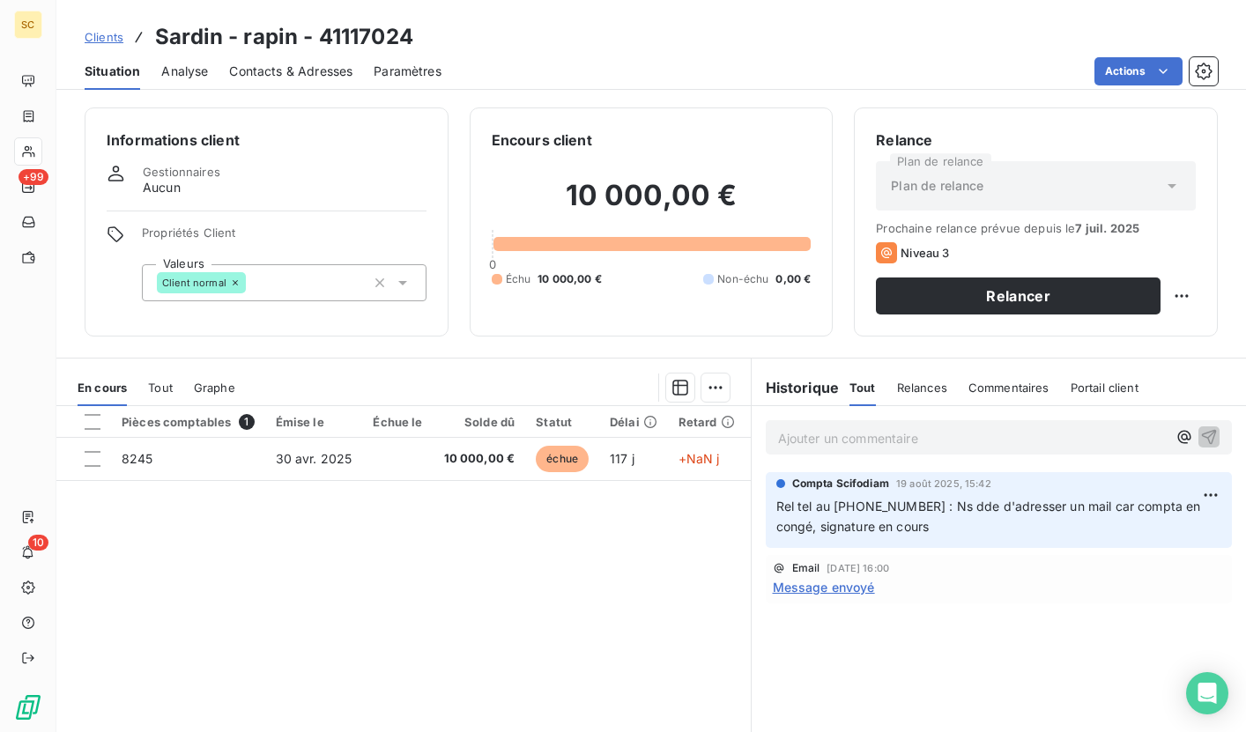
click at [300, 75] on span "Contacts & Adresses" at bounding box center [290, 72] width 123 height 18
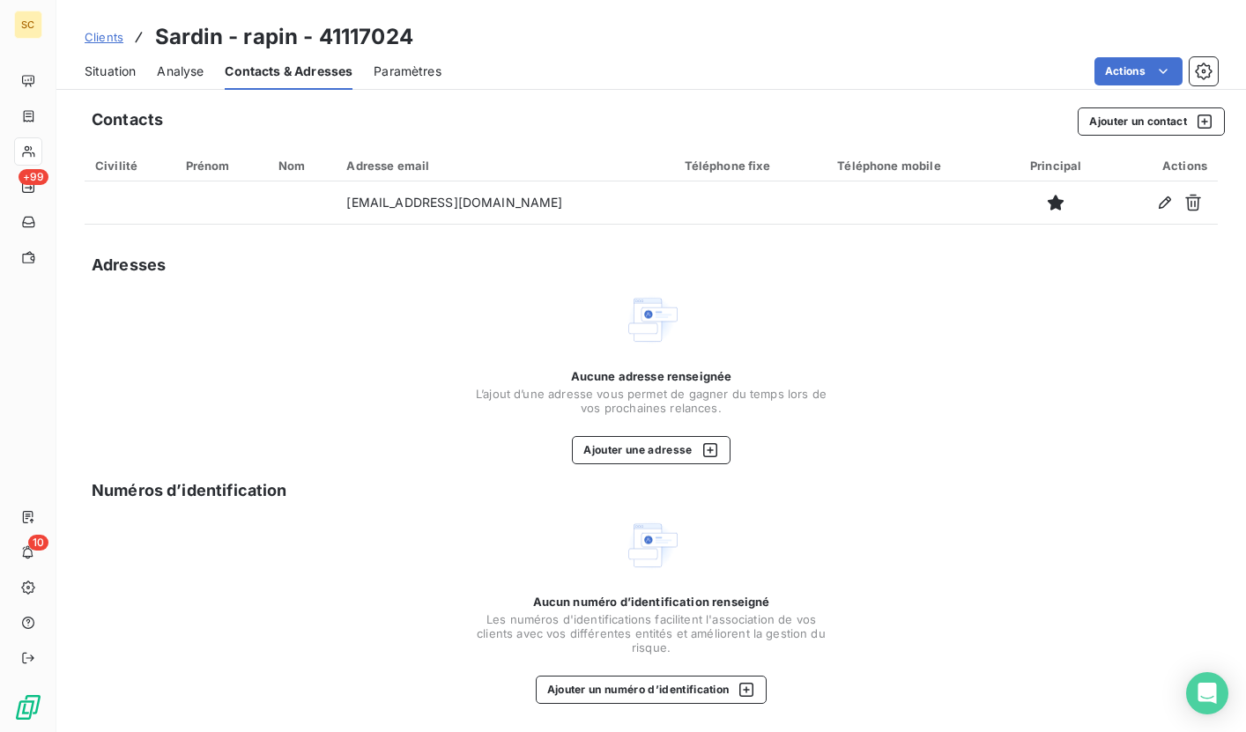
click at [210, 86] on div "Situation Analyse Contacts & Adresses Paramètres Actions" at bounding box center [650, 71] width 1189 height 37
click at [192, 67] on span "Analyse" at bounding box center [180, 72] width 47 height 18
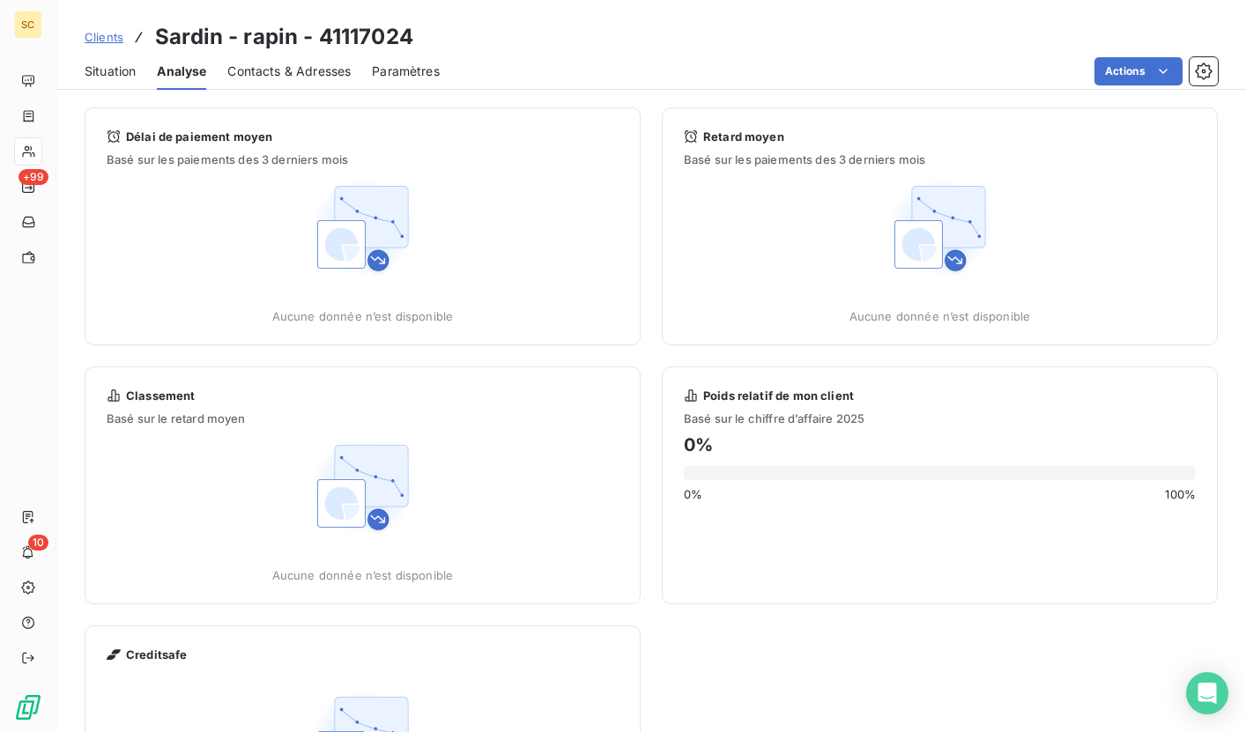
click at [121, 67] on span "Situation" at bounding box center [110, 72] width 51 height 18
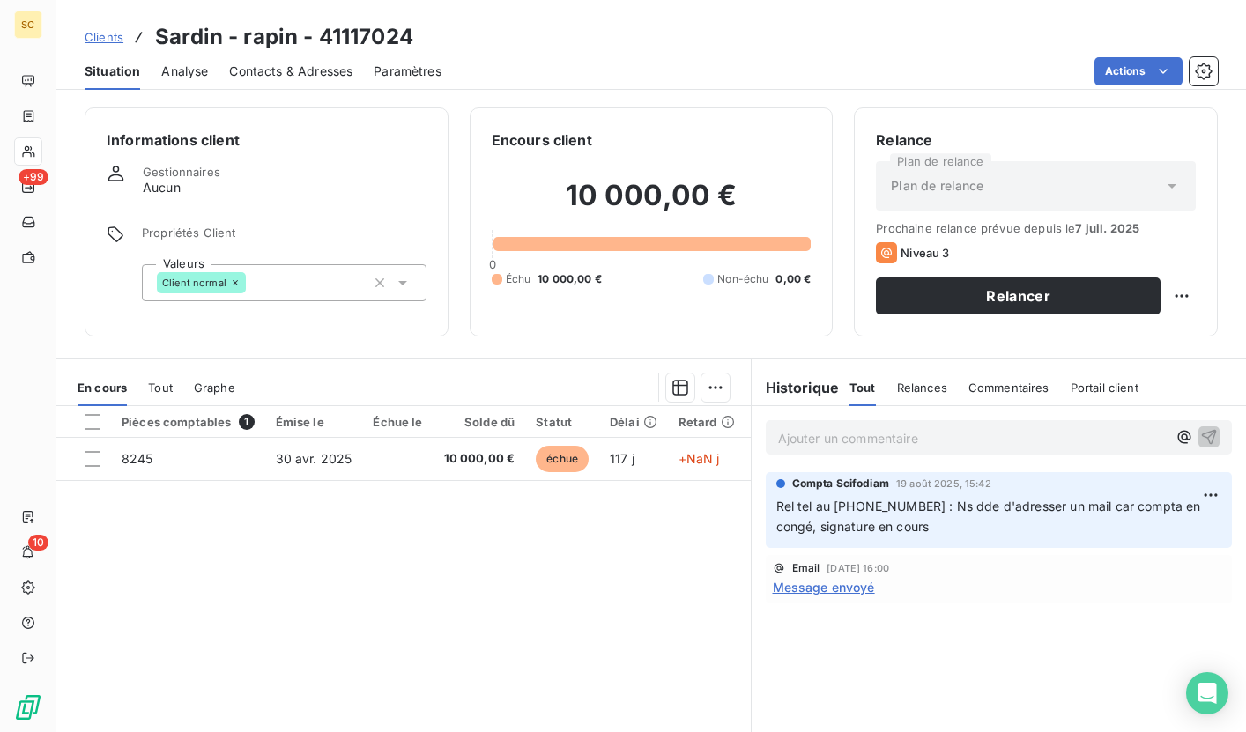
click at [848, 437] on p "Ajouter un commentaire ﻿" at bounding box center [972, 438] width 389 height 22
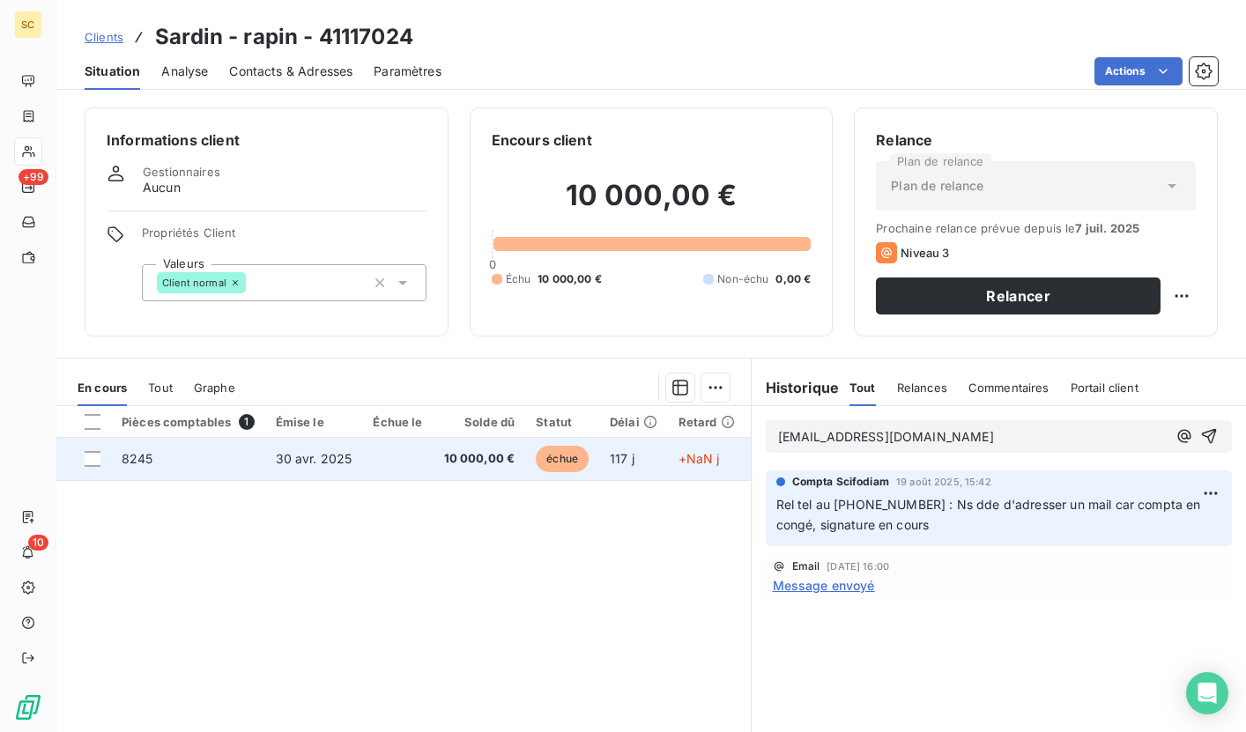
drag, startPoint x: 997, startPoint y: 438, endPoint x: 728, endPoint y: 439, distance: 269.6
click at [728, 439] on div "En cours Tout Graphe Pièces comptables 1 Émise le Échue le Solde dû Statut Déla…" at bounding box center [650, 578] width 1189 height 441
copy span "[EMAIL_ADDRESS][DOMAIN_NAME]"
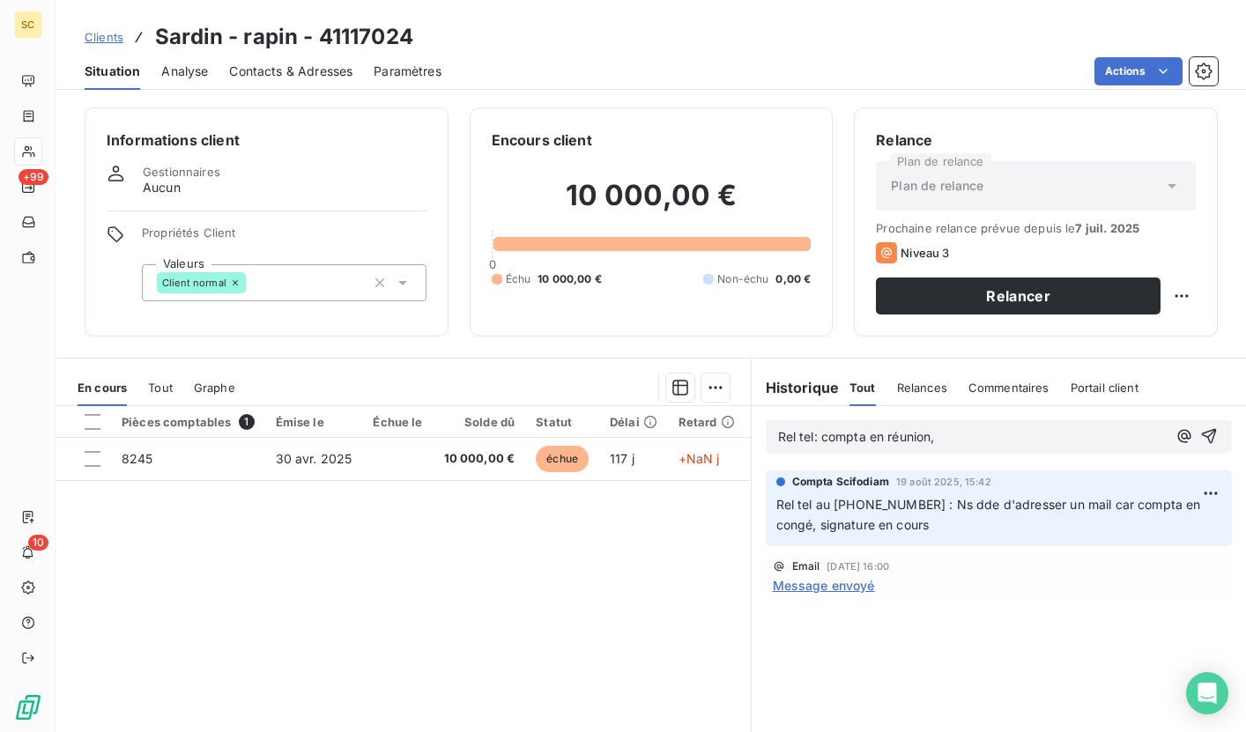
click at [954, 444] on p "Rel tel: compta en réunion," at bounding box center [972, 437] width 389 height 20
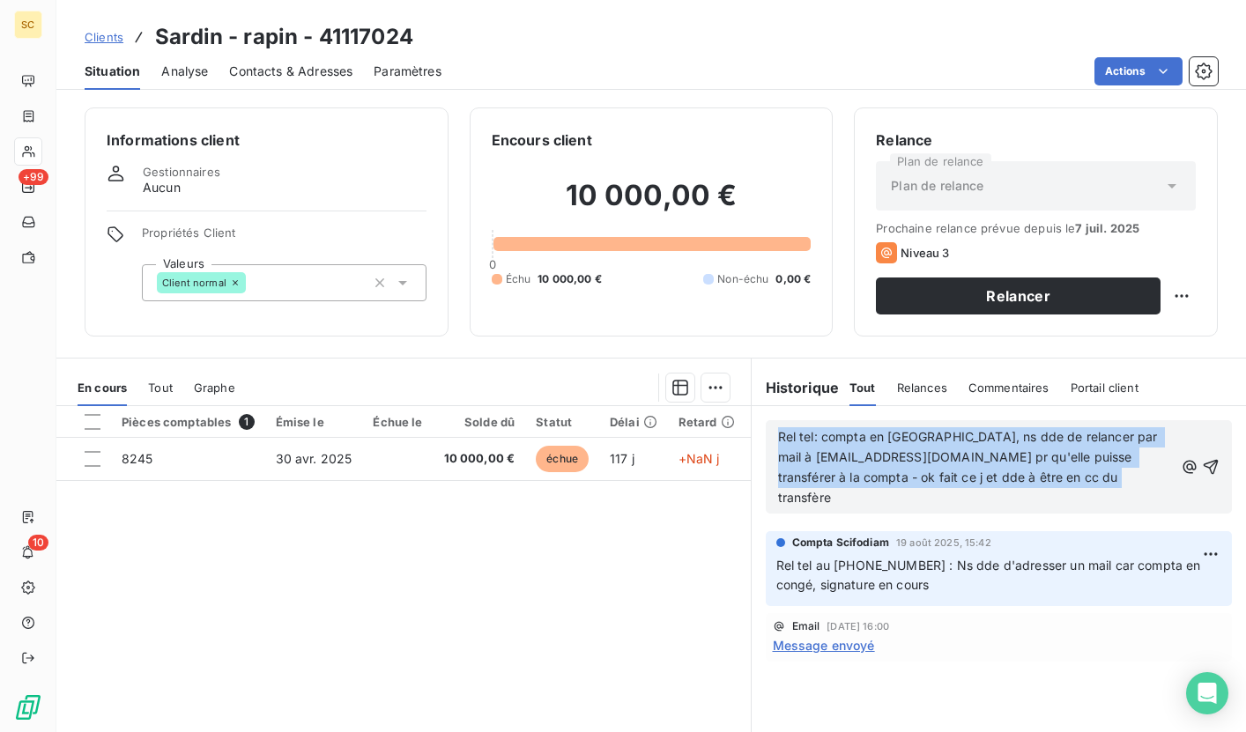
drag, startPoint x: 1094, startPoint y: 482, endPoint x: 732, endPoint y: 407, distance: 369.8
click at [732, 407] on div "En cours Tout Graphe Pièces comptables 1 Émise le Échue le Solde dû Statut Déla…" at bounding box center [650, 578] width 1189 height 441
copy span "Rel tel: compta en [GEOGRAPHIC_DATA], ns dde de relancer par mail à [EMAIL_ADDR…"
click at [1204, 459] on icon "button" at bounding box center [1211, 466] width 15 height 15
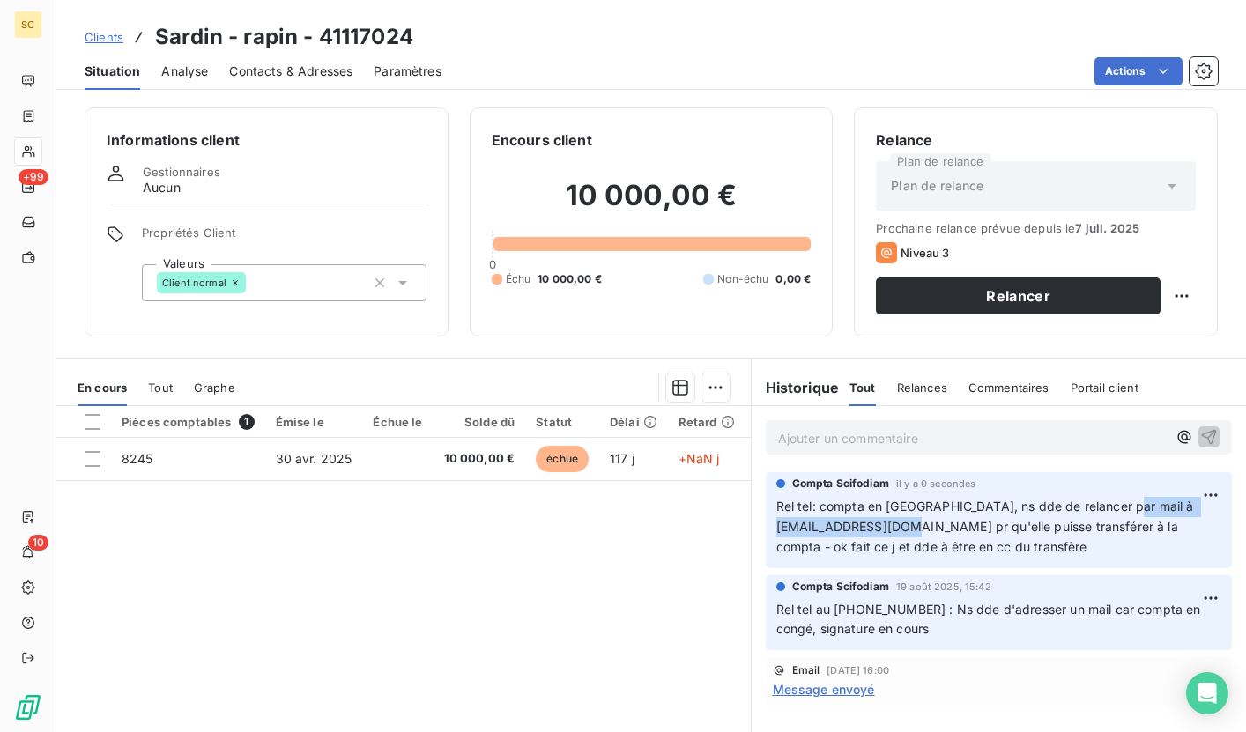
drag, startPoint x: 765, startPoint y: 529, endPoint x: 939, endPoint y: 532, distance: 174.5
click at [939, 532] on div "Compta [PERSON_NAME] il y a 0 secondes Rel tel: compta en réunion, ns dde de re…" at bounding box center [999, 520] width 467 height 96
copy span "[EMAIL_ADDRESS][DOMAIN_NAME]"
drag, startPoint x: 161, startPoint y: 36, endPoint x: 408, endPoint y: 28, distance: 246.8
click at [408, 28] on h3 "Sardin - rapin - 41117024" at bounding box center [284, 37] width 258 height 32
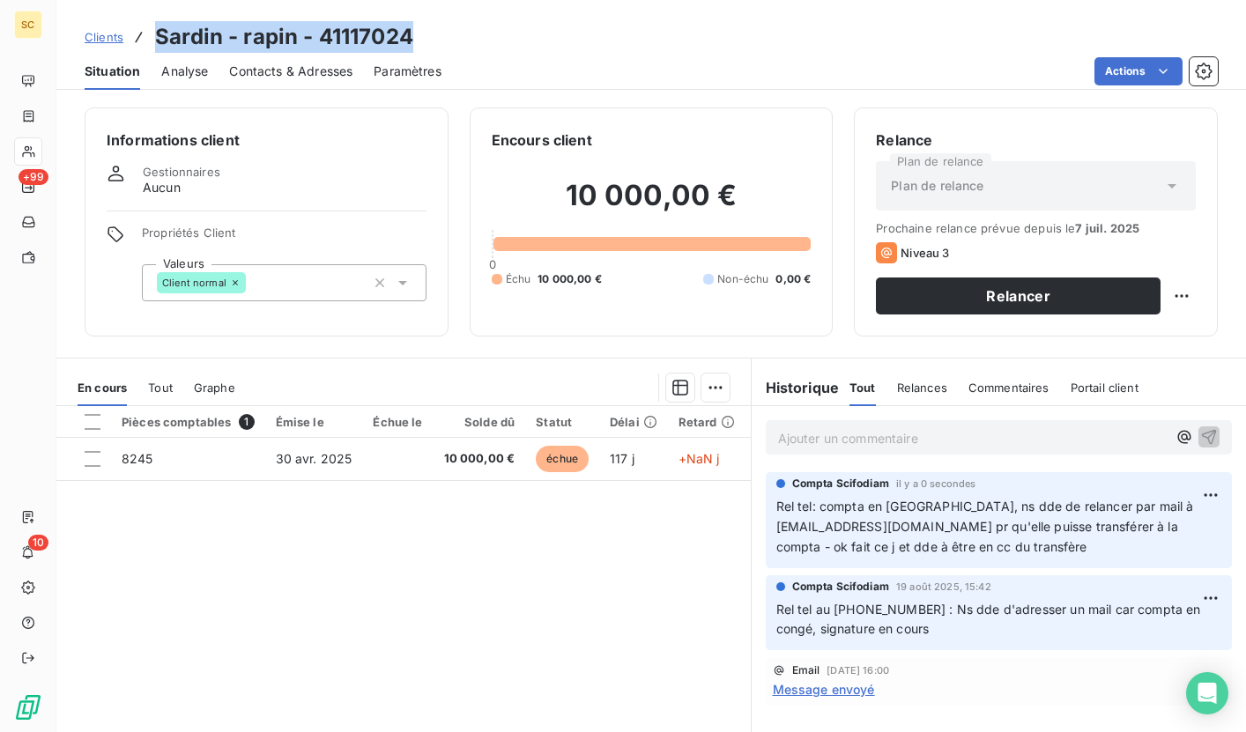
drag, startPoint x: 411, startPoint y: 32, endPoint x: 159, endPoint y: 29, distance: 252.0
click at [159, 29] on div "Clients Sardin - rapin - 41117024" at bounding box center [650, 37] width 1189 height 32
copy h3 "Sardin - rapin - 41117024"
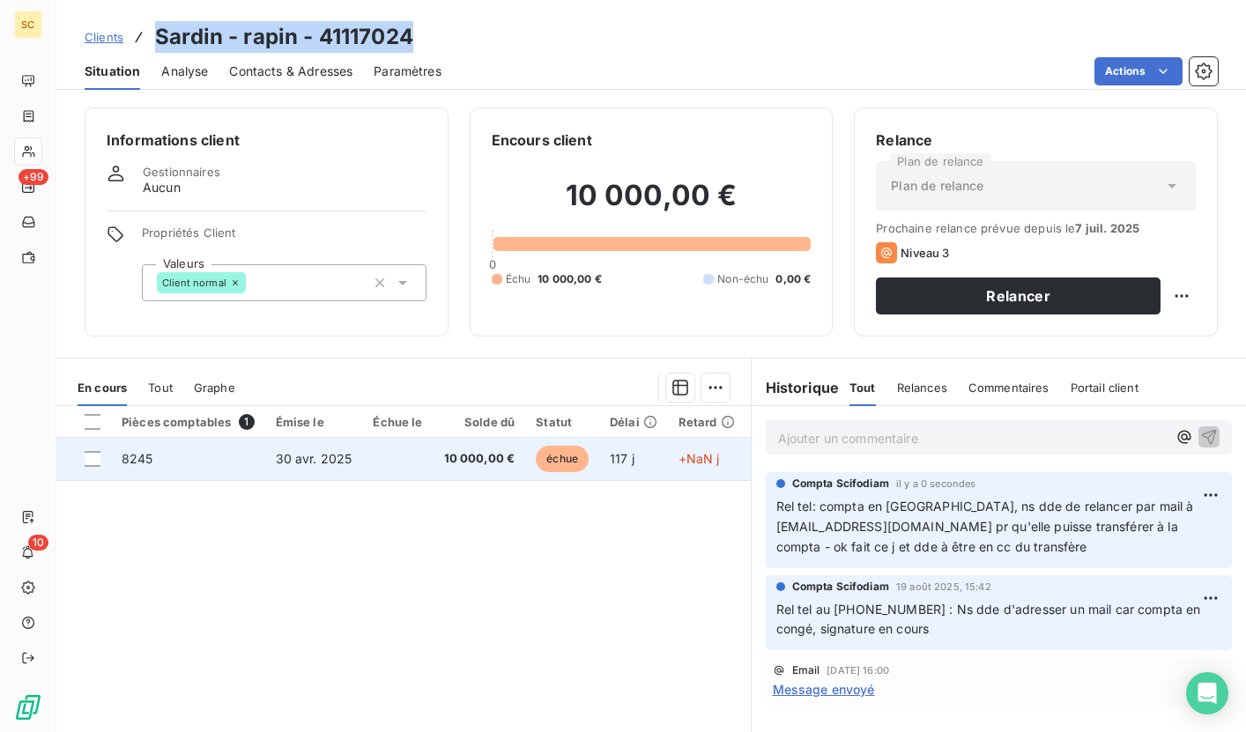
click at [167, 468] on td "8245" at bounding box center [188, 459] width 154 height 42
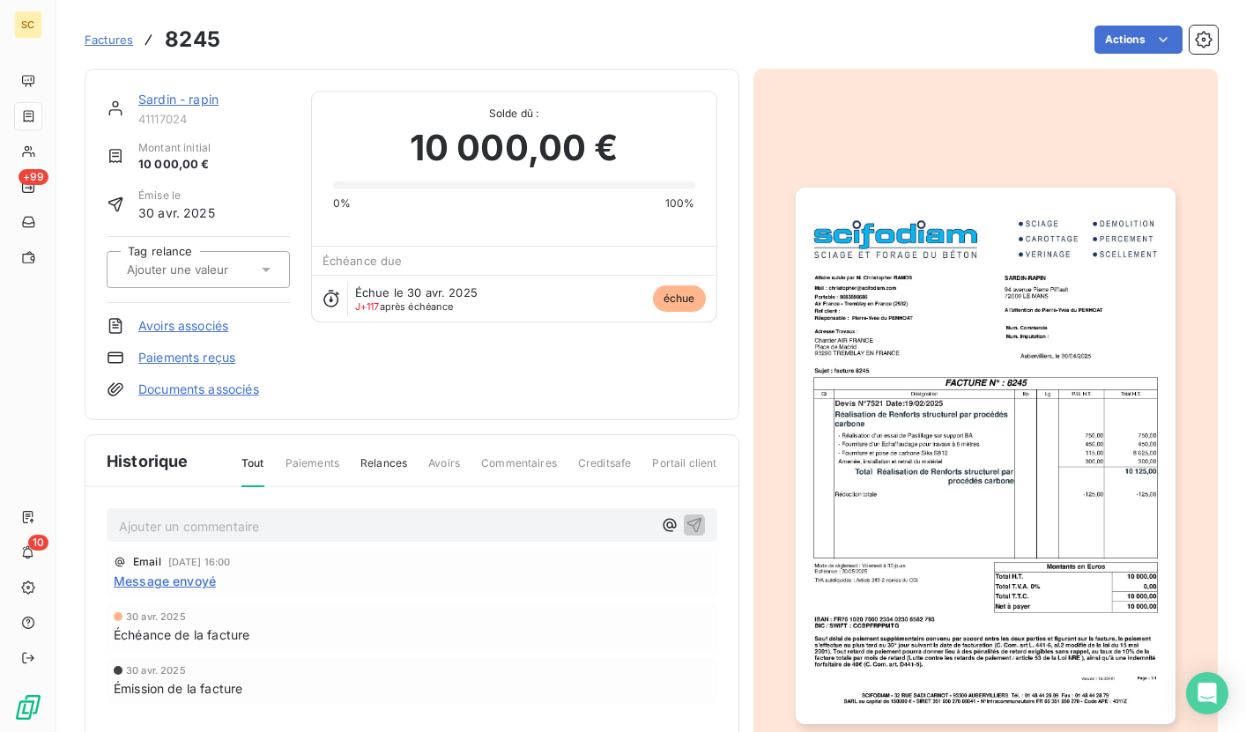
click at [938, 403] on img "button" at bounding box center [986, 456] width 380 height 537
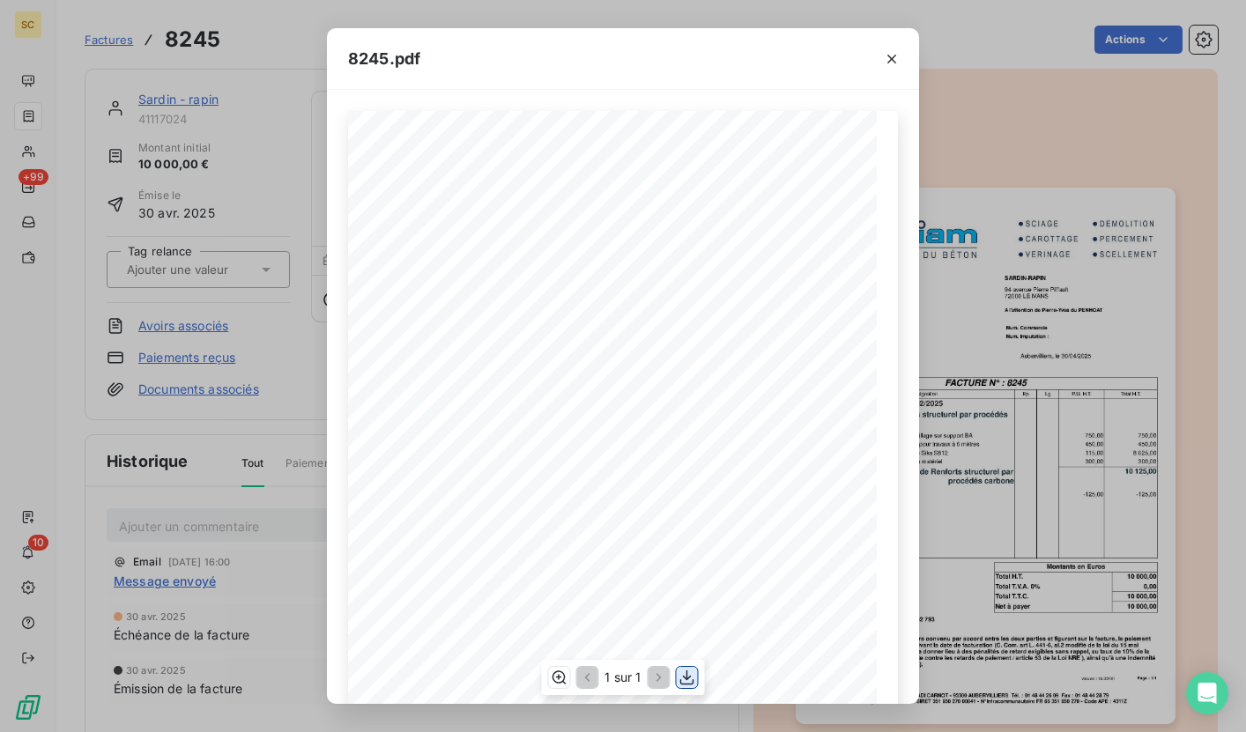
click at [692, 674] on icon "button" at bounding box center [687, 678] width 18 height 18
click at [330, 17] on div "8245.pdf Qt Désignation Ep Lg P.U. H.T. Total H.T. Version : 18.00R01 Page : 1/…" at bounding box center [623, 366] width 1246 height 732
